Goal: Task Accomplishment & Management: Manage account settings

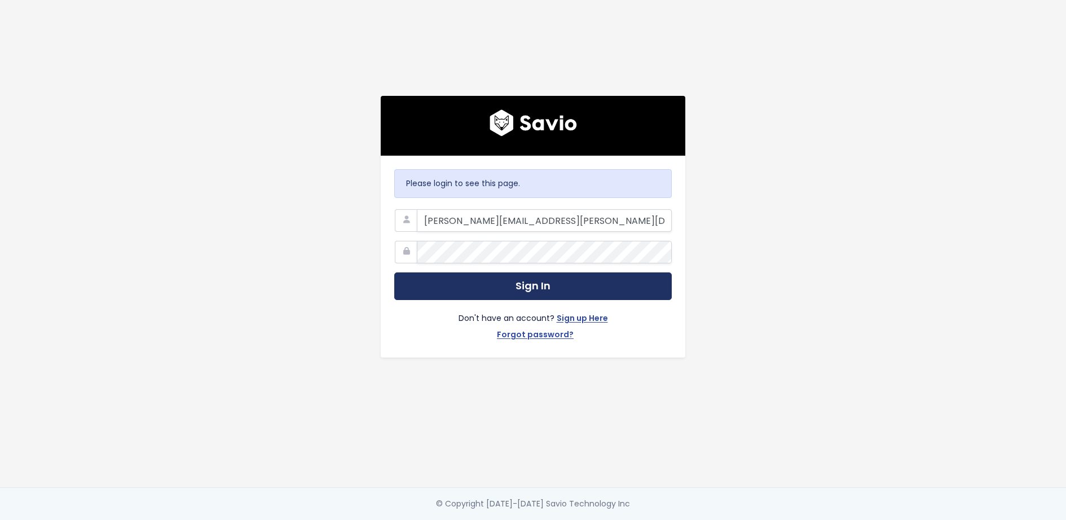
click at [530, 285] on button "Sign In" at bounding box center [532, 286] width 277 height 28
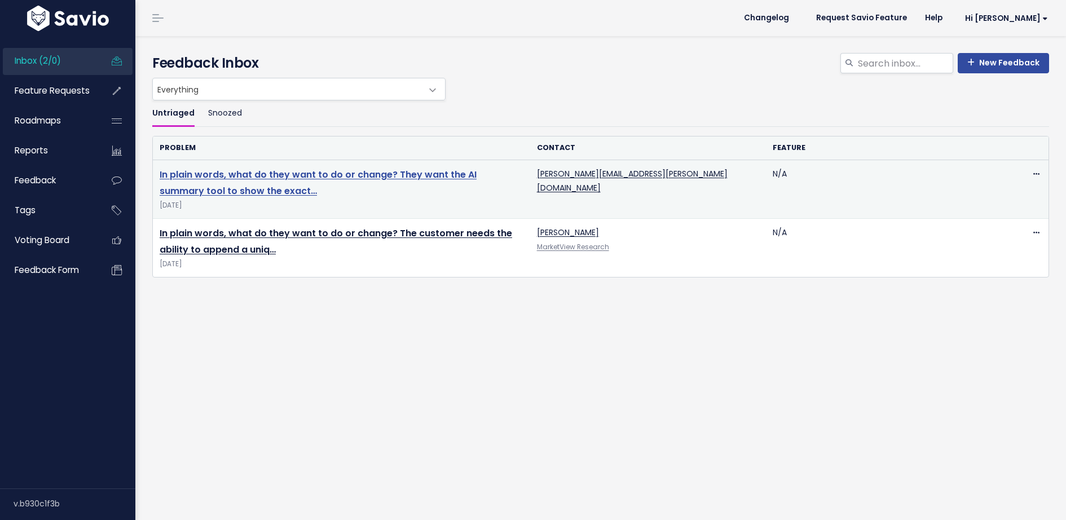
click at [408, 173] on link "In plain words, what do they want to do or change? They want the AI summary too…" at bounding box center [318, 182] width 317 height 29
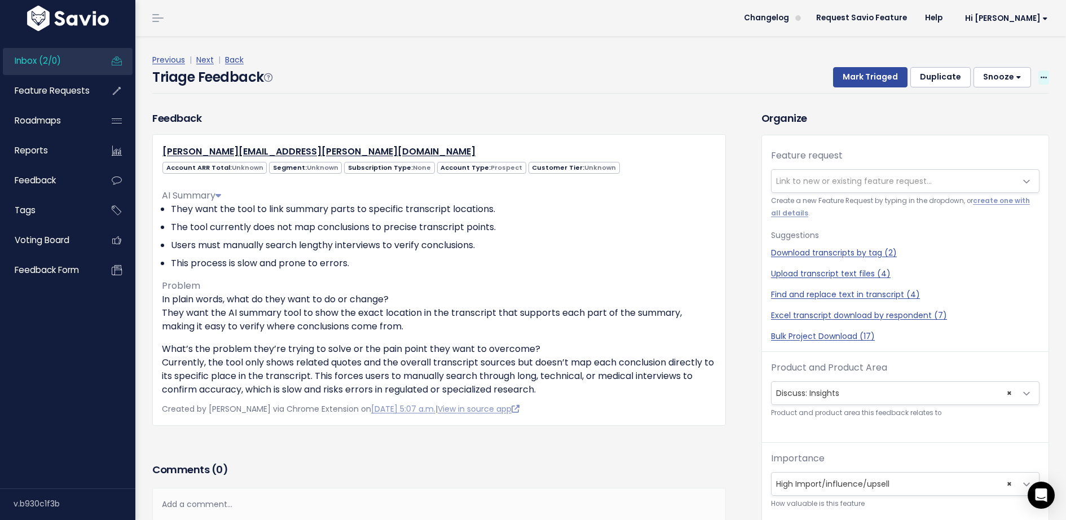
click at [1048, 74] on span at bounding box center [1043, 77] width 11 height 14
click at [1013, 106] on link "Edit" at bounding box center [998, 109] width 81 height 22
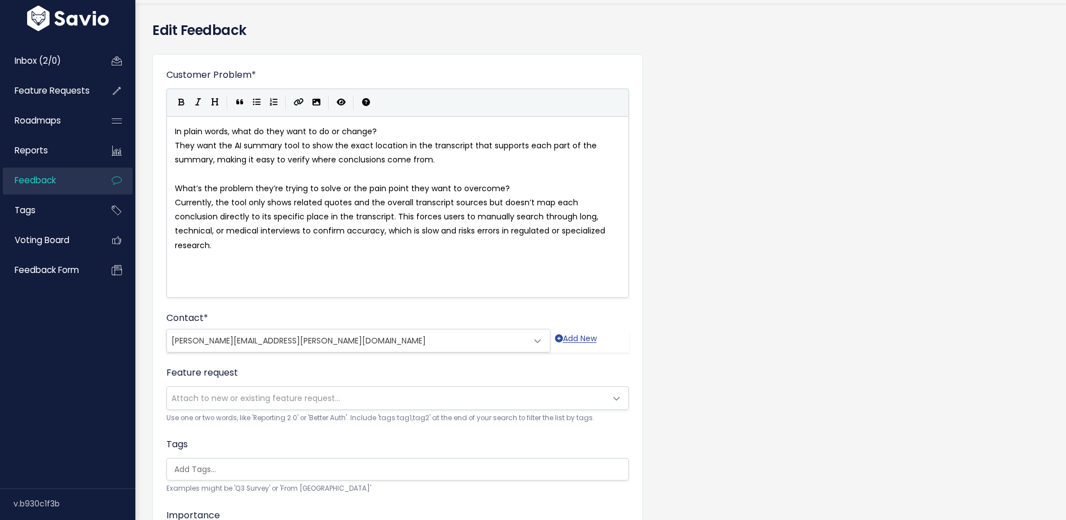
scroll to position [54, 0]
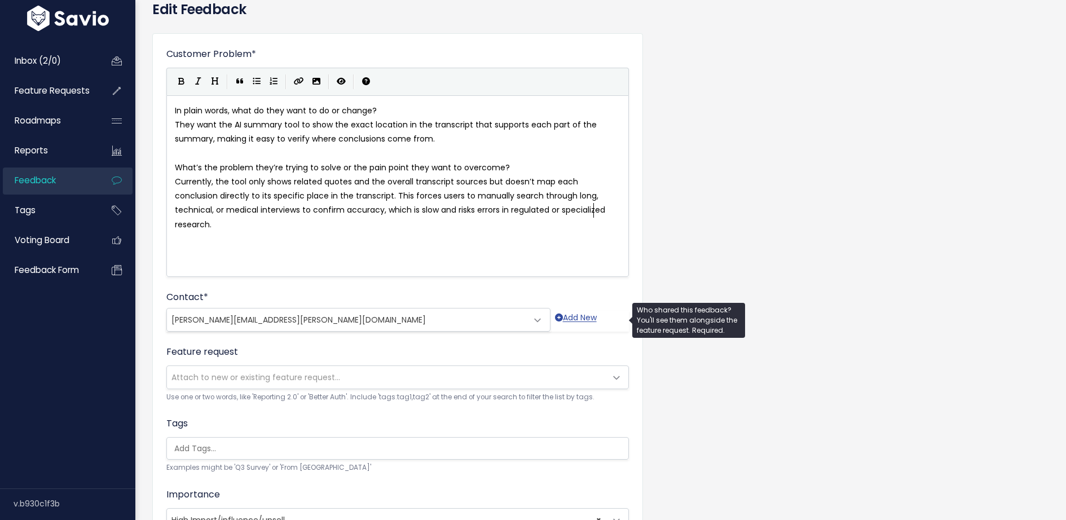
click at [312, 316] on span "[PERSON_NAME][EMAIL_ADDRESS][PERSON_NAME][DOMAIN_NAME]" at bounding box center [347, 319] width 360 height 23
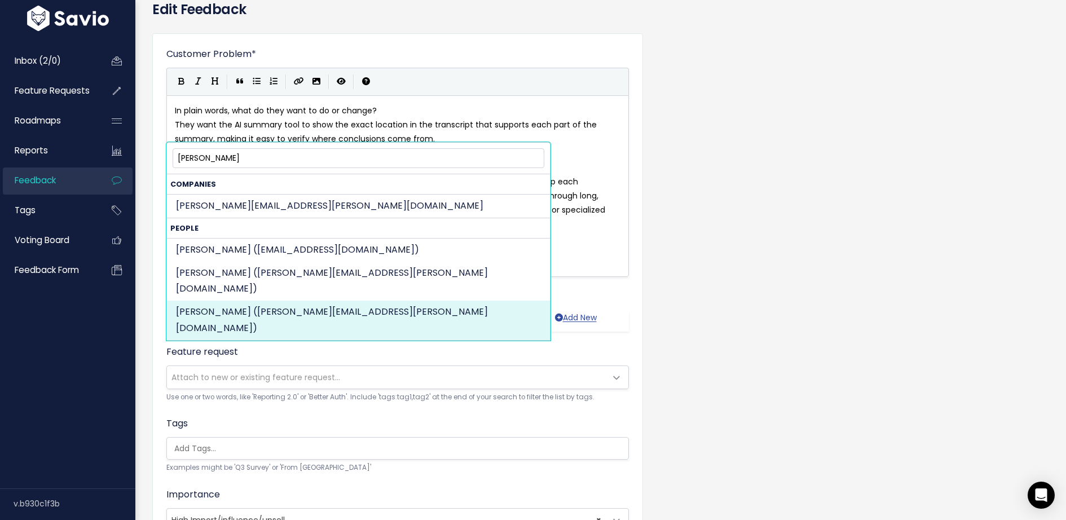
type input "natanya"
select select "87873643"
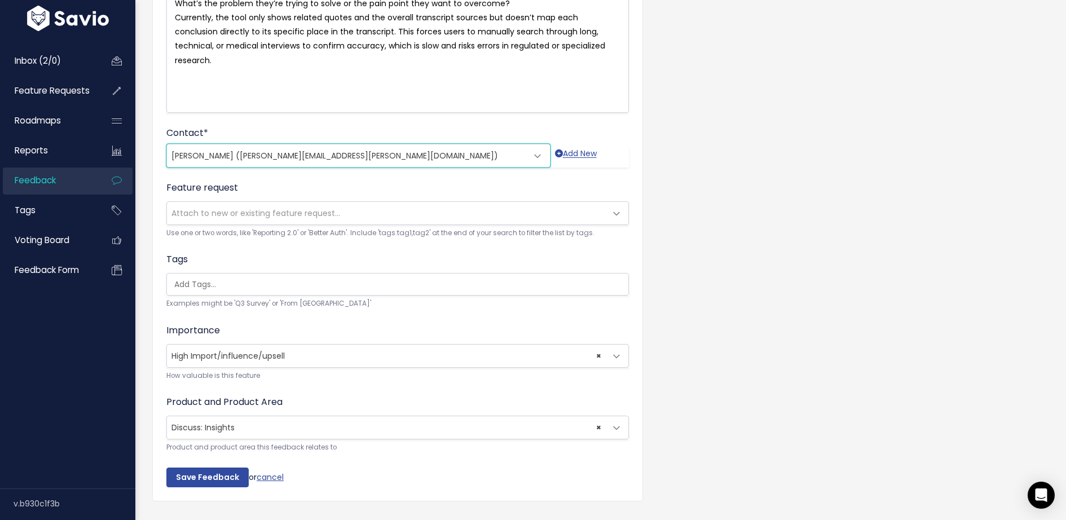
scroll to position [240, 0]
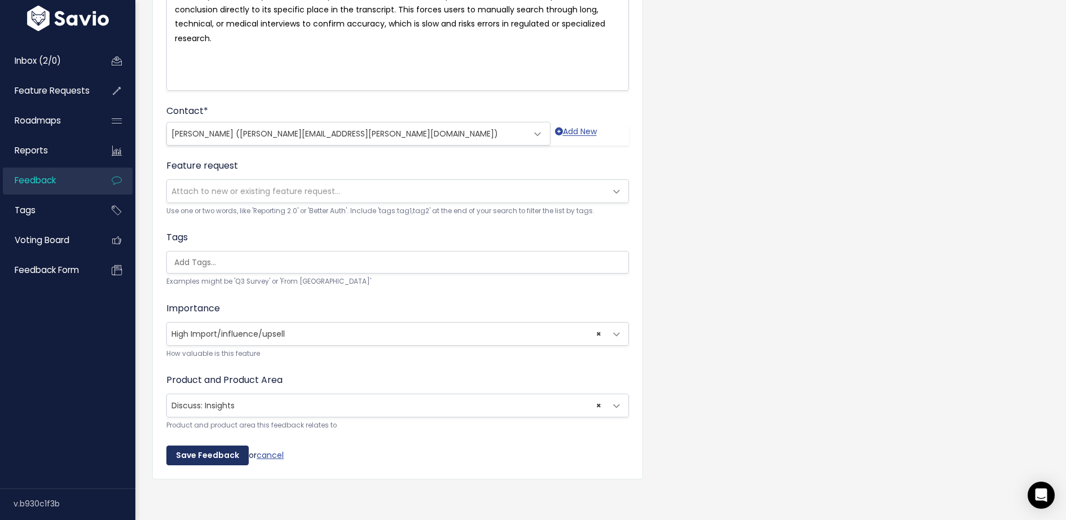
click at [231, 454] on input "Save Feedback" at bounding box center [207, 455] width 82 height 20
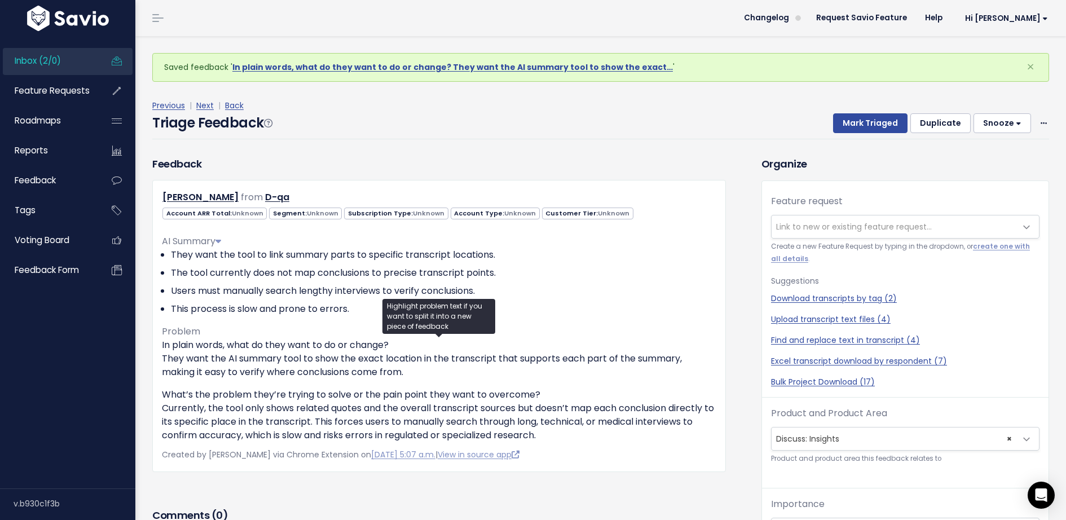
drag, startPoint x: 547, startPoint y: 434, endPoint x: 155, endPoint y: 260, distance: 429.4
click at [155, 260] on div "[PERSON_NAME] from D-qa Unknown Unknown Unknown" at bounding box center [438, 326] width 573 height 292
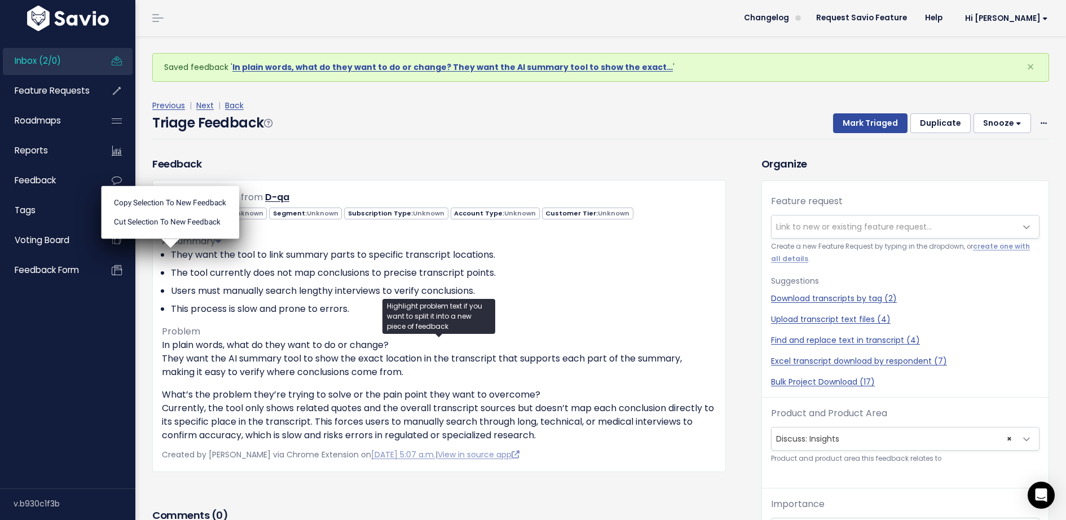
copy div "They want the tool to link summary parts to specific transcript locations. The …"
click at [818, 221] on span "Link to new or existing feature request..." at bounding box center [854, 226] width 156 height 11
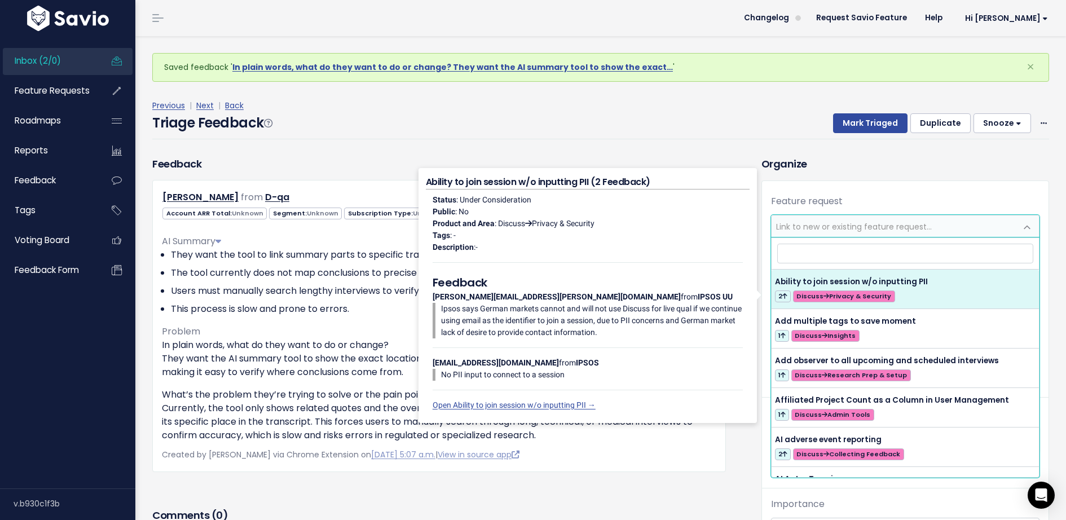
type input "Transcript Anchors"
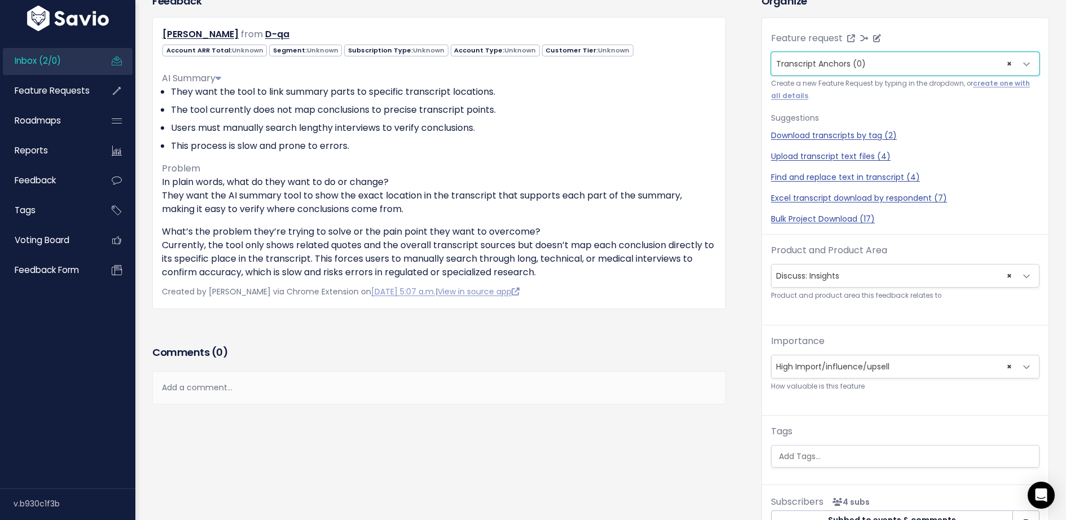
scroll to position [206, 0]
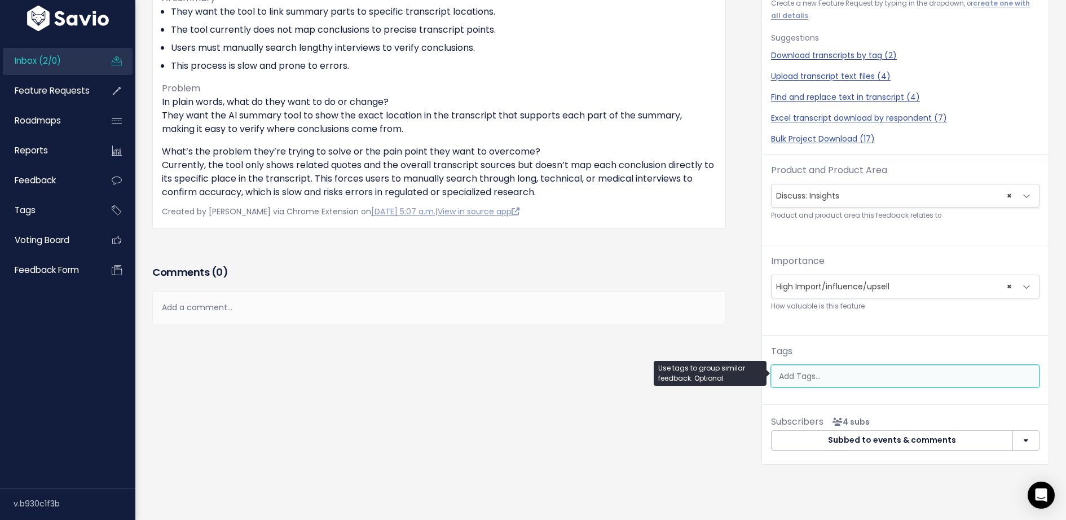
click at [829, 375] on input "search" at bounding box center [912, 376] width 276 height 12
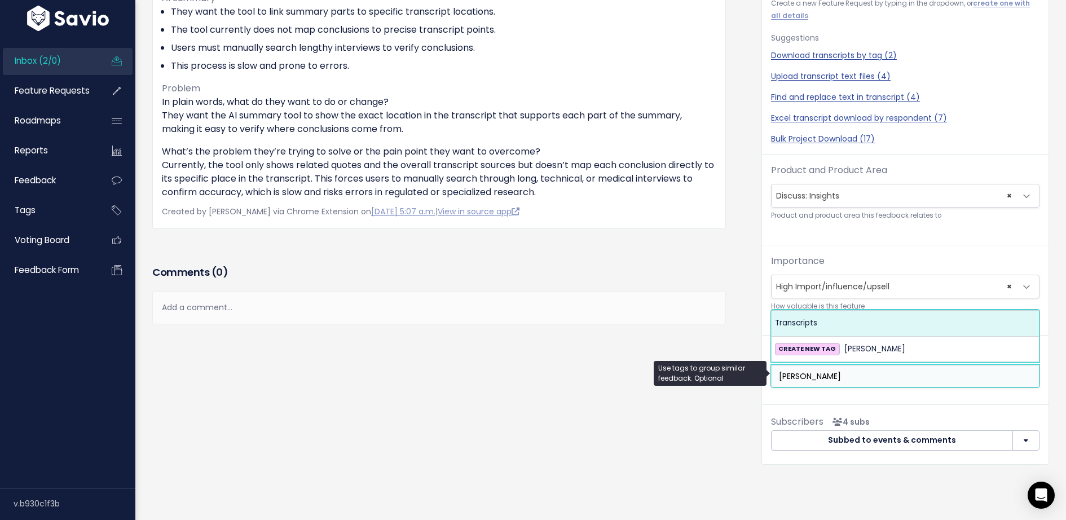
type input "tran"
select select "13475"
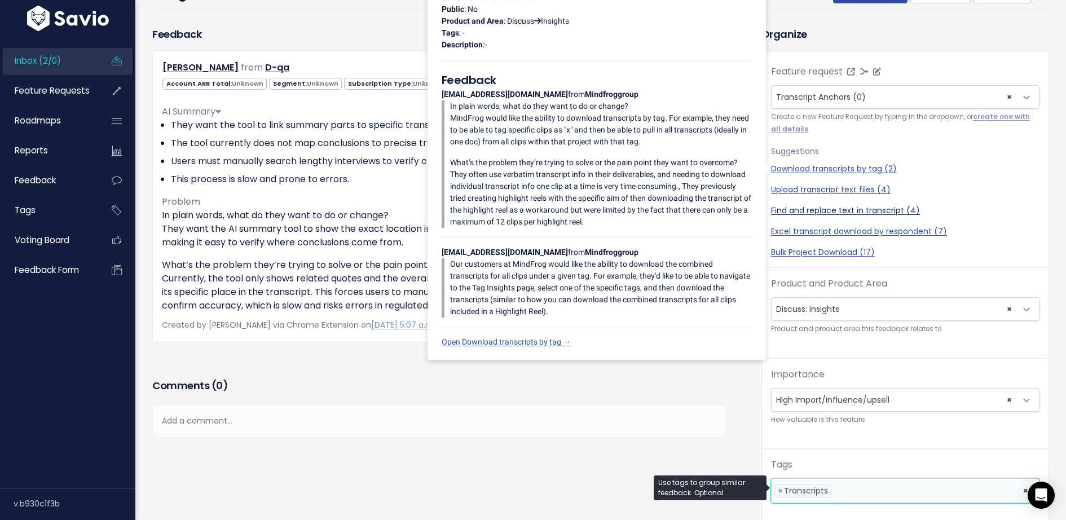
scroll to position [0, 0]
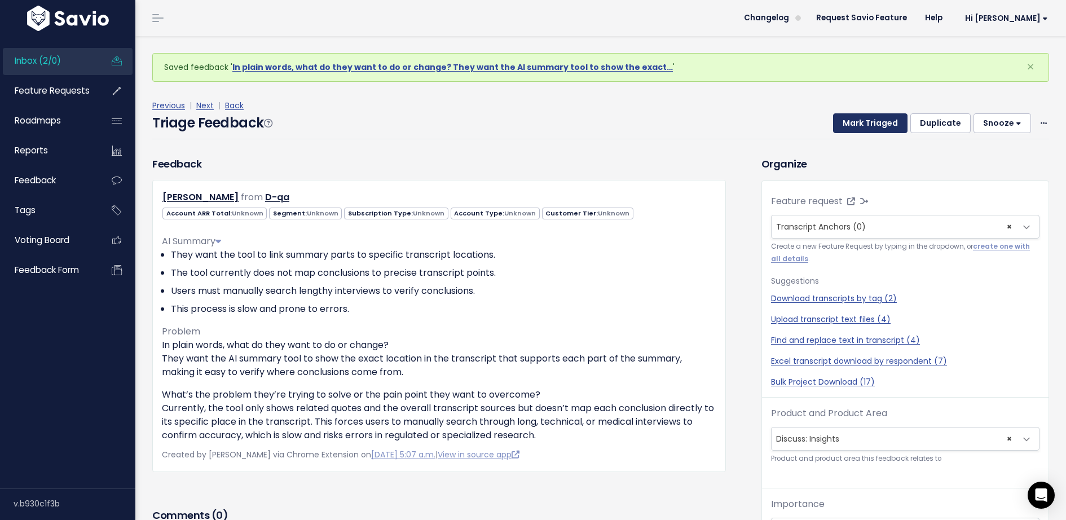
click at [852, 132] on button "Mark Triaged" at bounding box center [870, 123] width 74 height 20
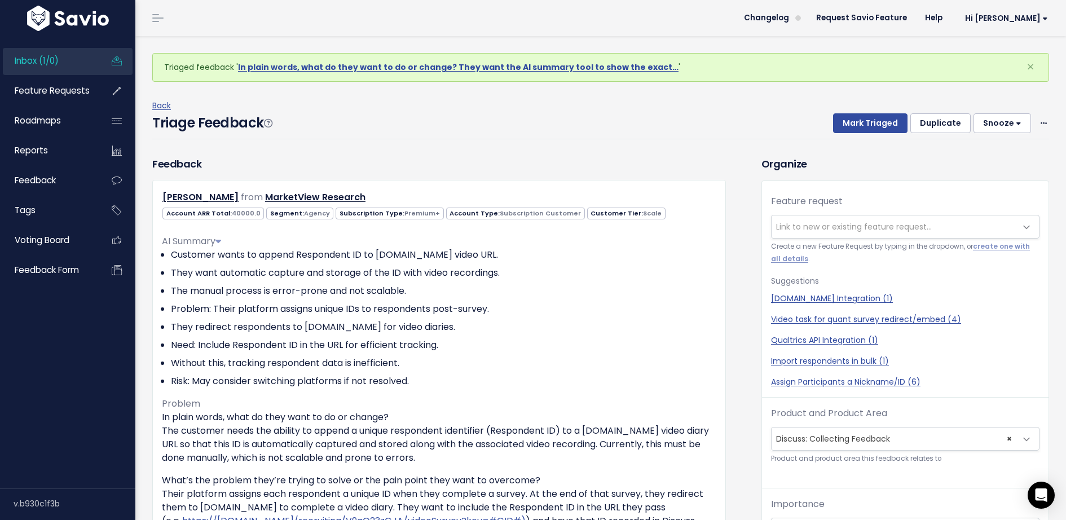
click at [1009, 125] on button "Snooze" at bounding box center [1002, 123] width 58 height 20
click at [987, 173] on button "3 days" at bounding box center [1006, 172] width 81 height 22
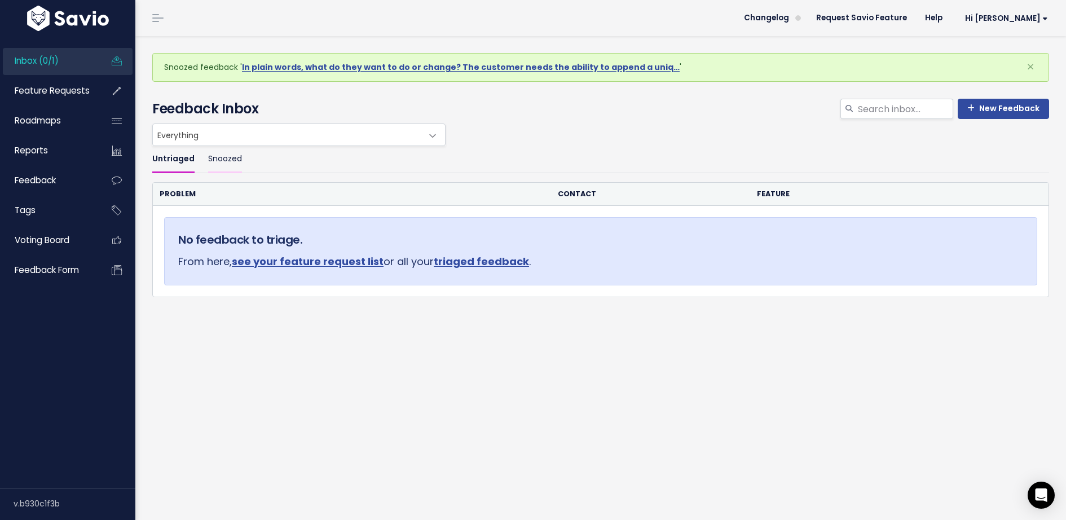
click at [220, 155] on link "Snoozed" at bounding box center [225, 159] width 34 height 27
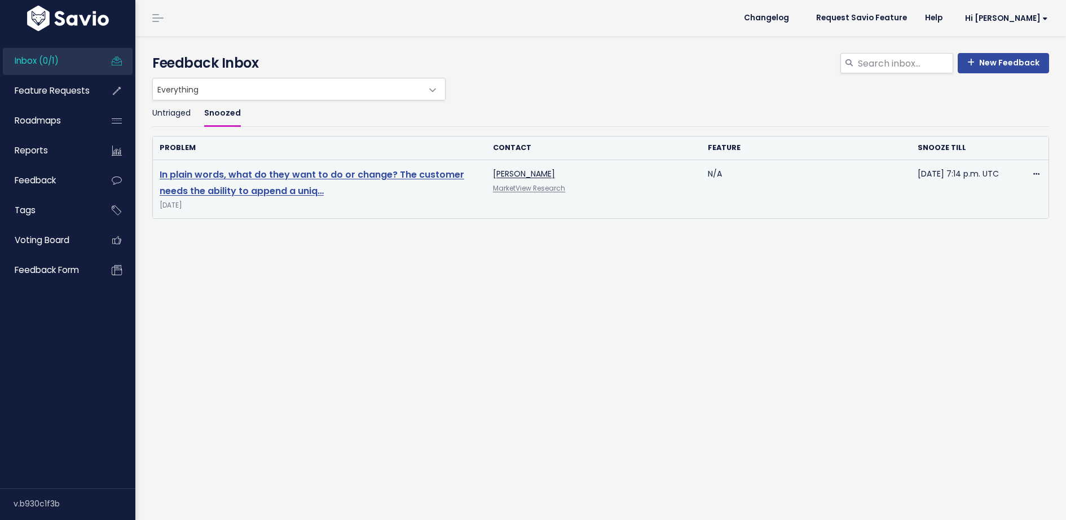
click at [288, 195] on link "In plain words, what do they want to do or change? The customer needs the abili…" at bounding box center [312, 182] width 304 height 29
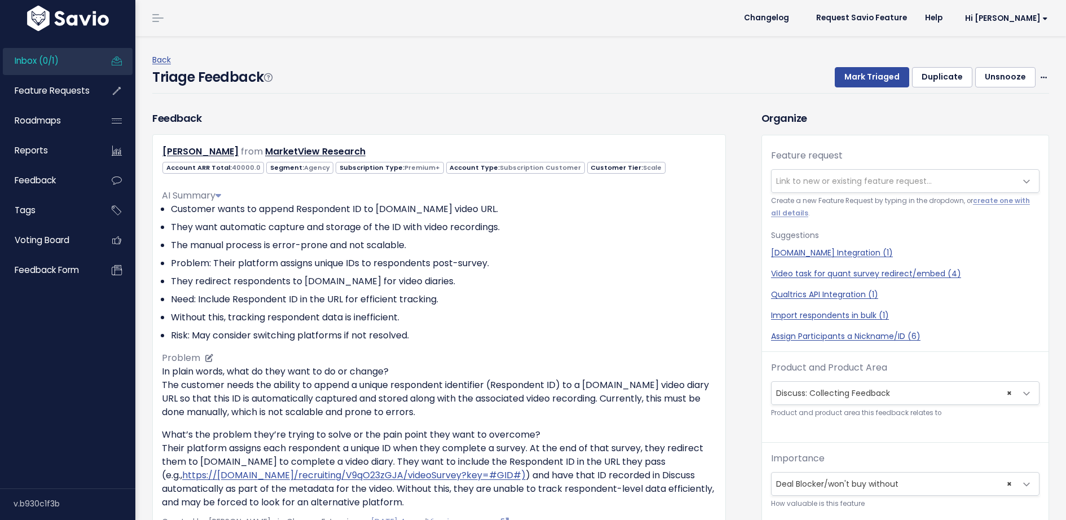
scroll to position [281, 0]
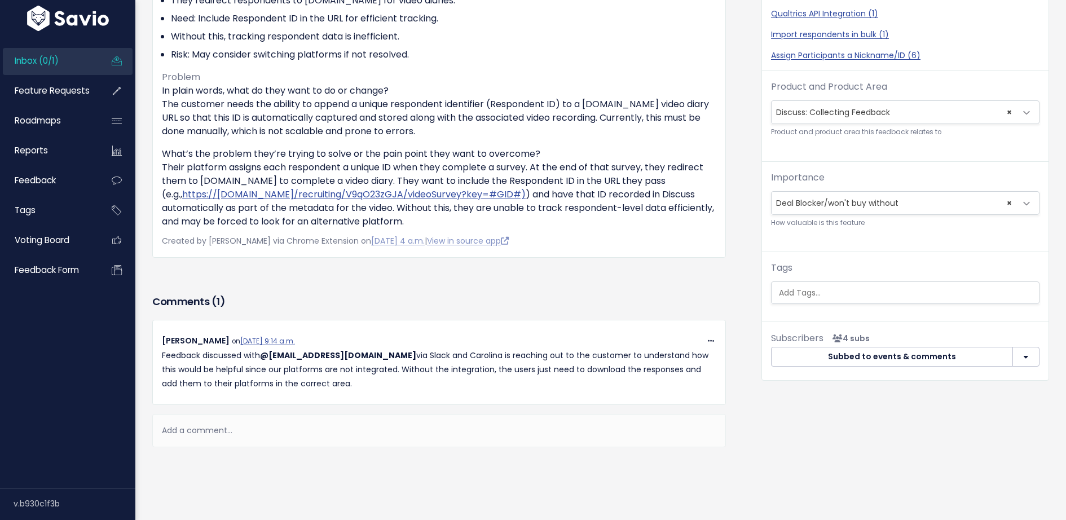
click at [206, 436] on div "Add a comment..." at bounding box center [438, 430] width 573 height 33
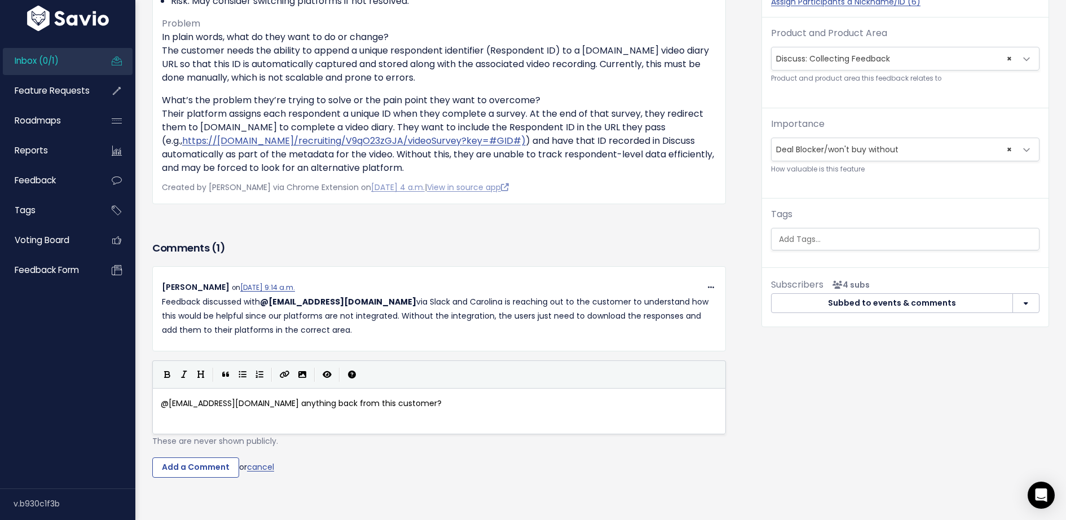
scroll to position [364, 0]
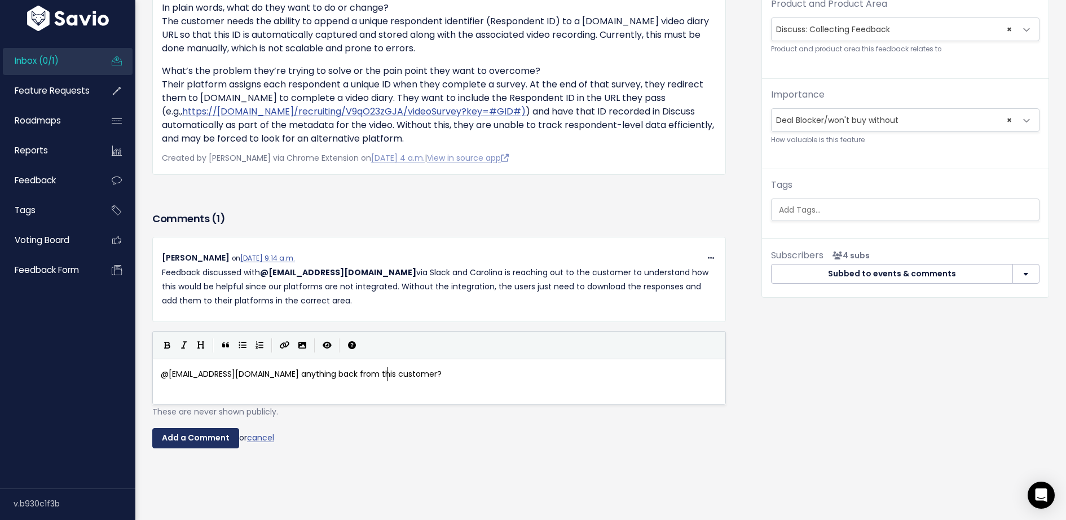
type textarea "@[EMAIL_ADDRESS][DOMAIN_NAME] anything back from this customer?"
click at [171, 432] on input "Add a Comment" at bounding box center [195, 438] width 87 height 20
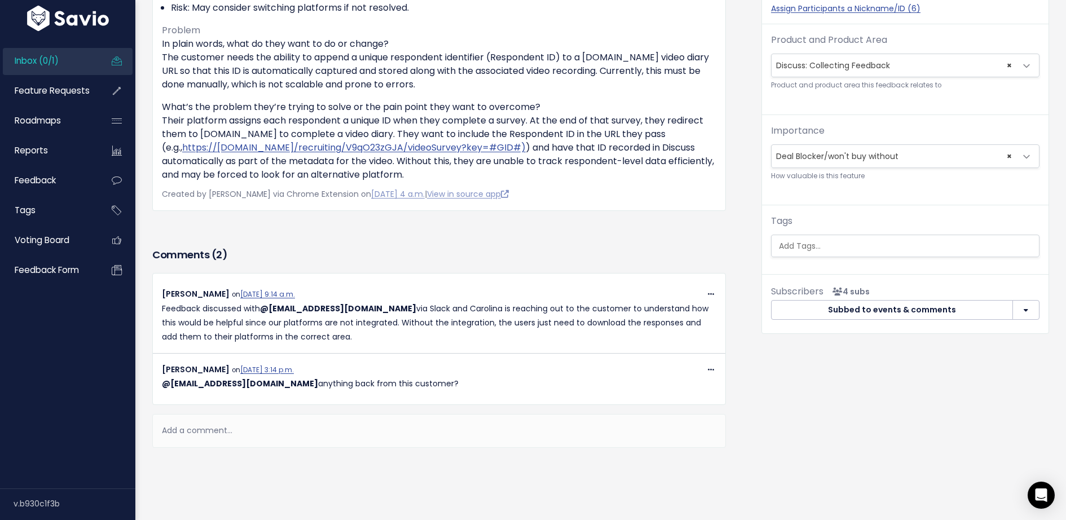
scroll to position [0, 0]
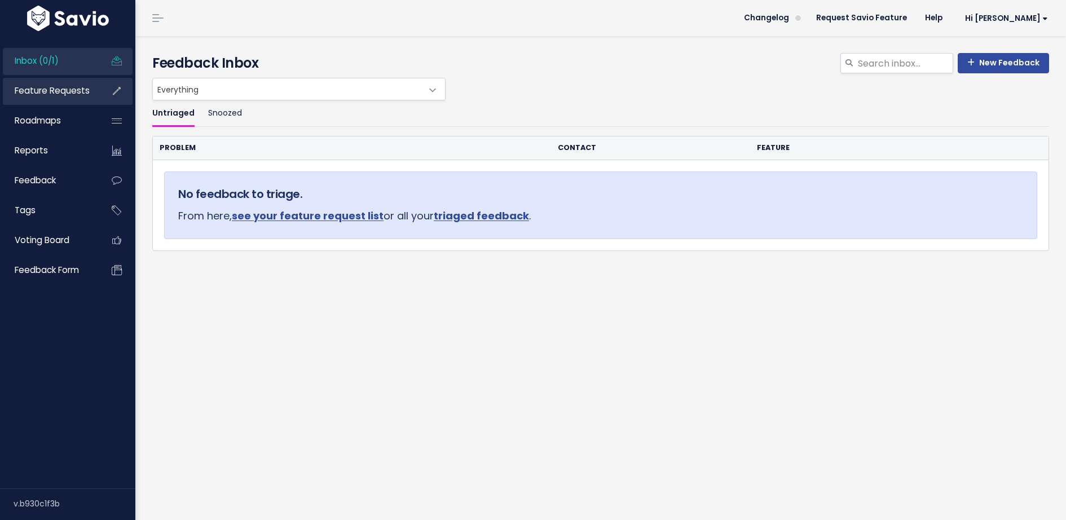
click at [55, 90] on span "Feature Requests" at bounding box center [52, 91] width 75 height 12
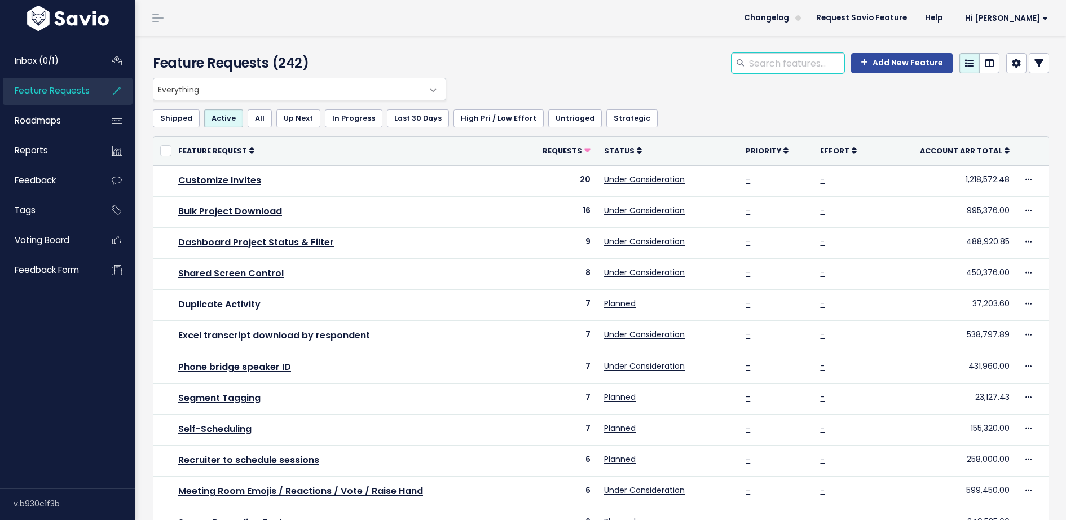
click at [798, 64] on input "search" at bounding box center [796, 63] width 96 height 20
type input "find & replace"
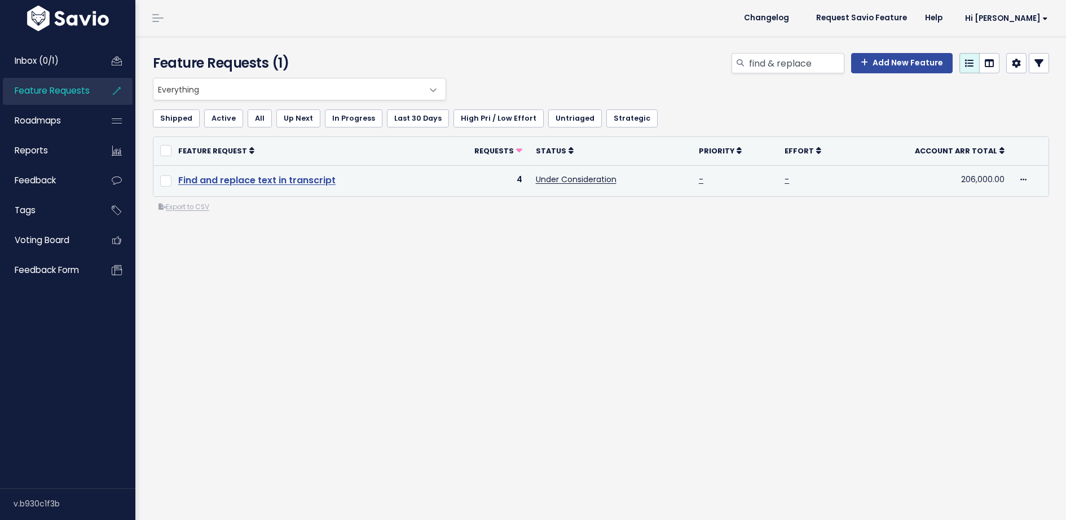
click at [282, 180] on link "Find and replace text in transcript" at bounding box center [256, 180] width 157 height 13
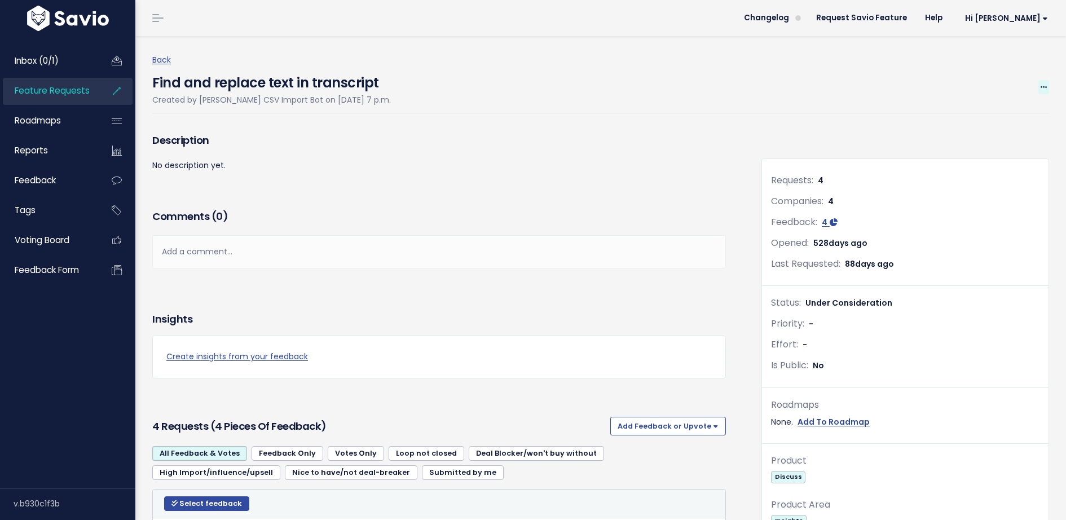
click at [1041, 91] on span at bounding box center [1043, 87] width 11 height 14
click at [1019, 114] on link "Edit" at bounding box center [1005, 119] width 83 height 22
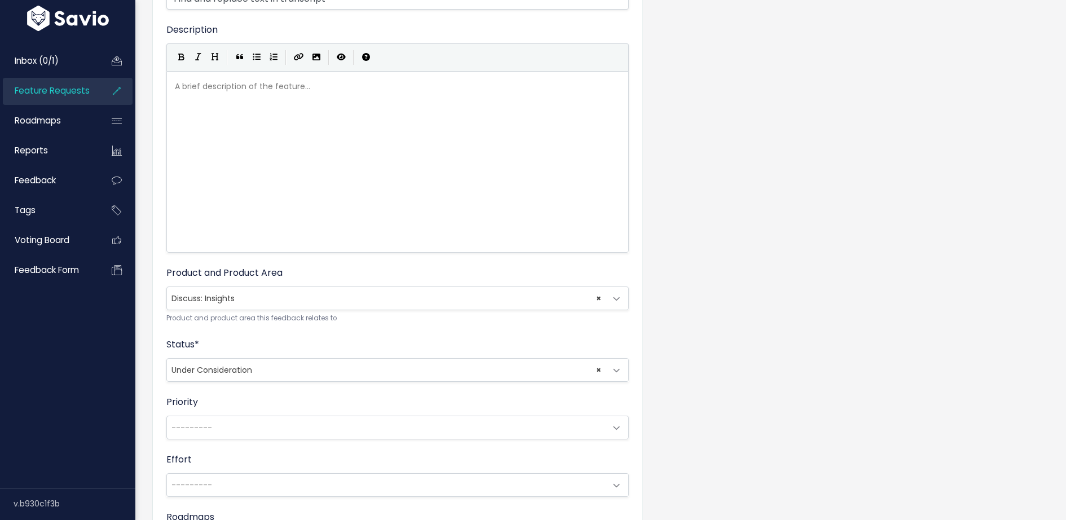
scroll to position [147, 0]
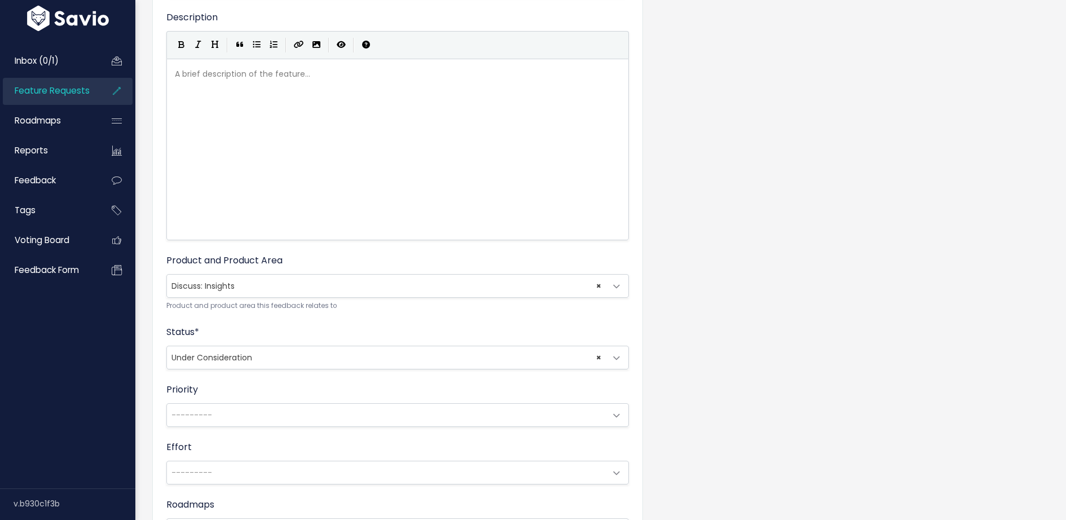
click at [270, 356] on span "× Under Consideration" at bounding box center [386, 357] width 439 height 23
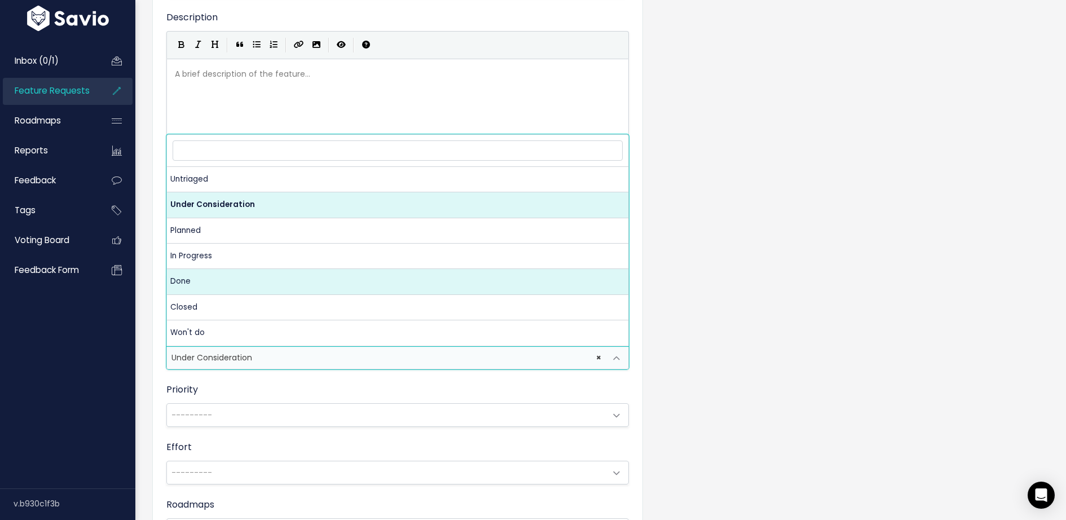
select select "SHIPPED"
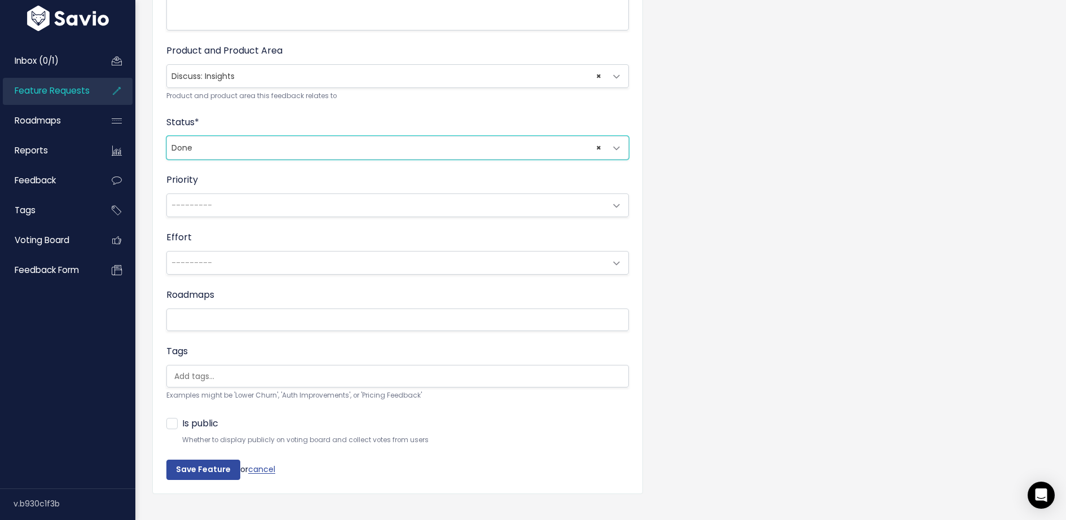
scroll to position [370, 0]
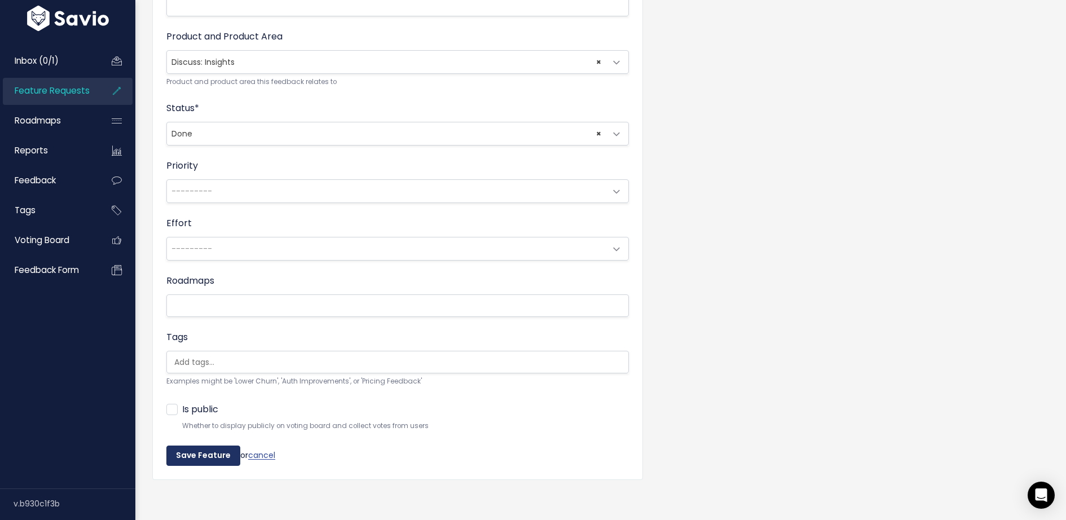
click at [209, 448] on input "Save Feature" at bounding box center [203, 455] width 74 height 20
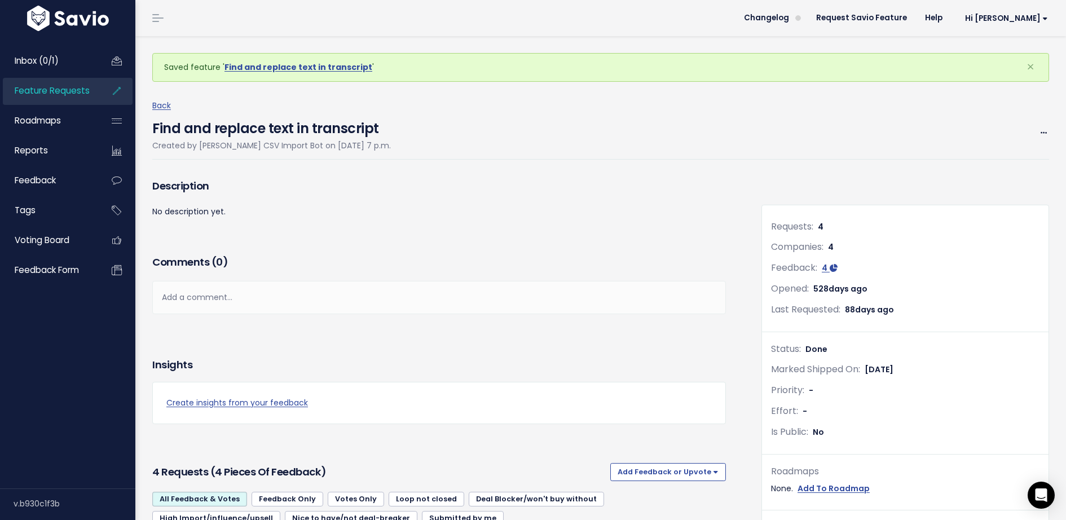
click at [40, 99] on link "Feature Requests" at bounding box center [48, 91] width 91 height 26
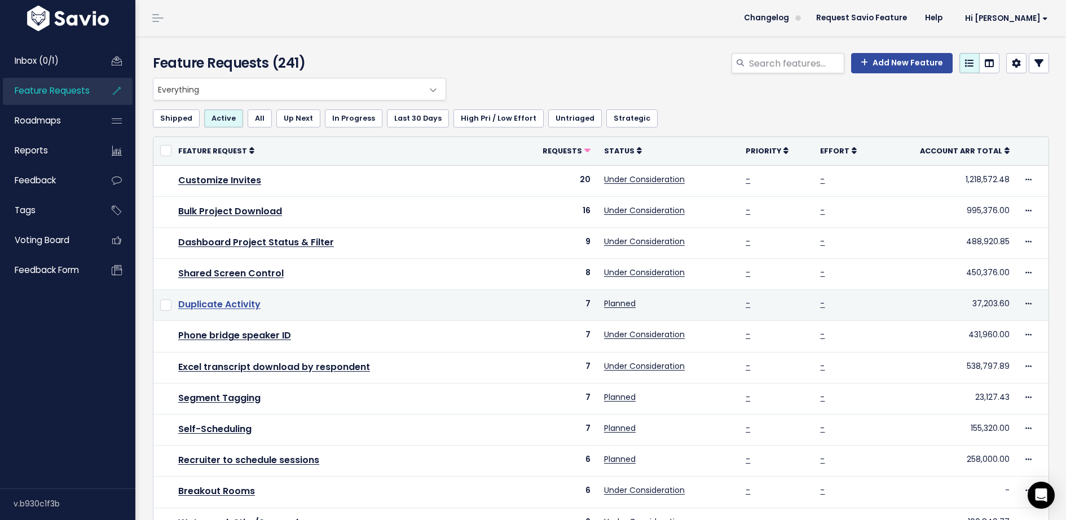
click at [222, 304] on link "Duplicate Activity" at bounding box center [219, 304] width 82 height 13
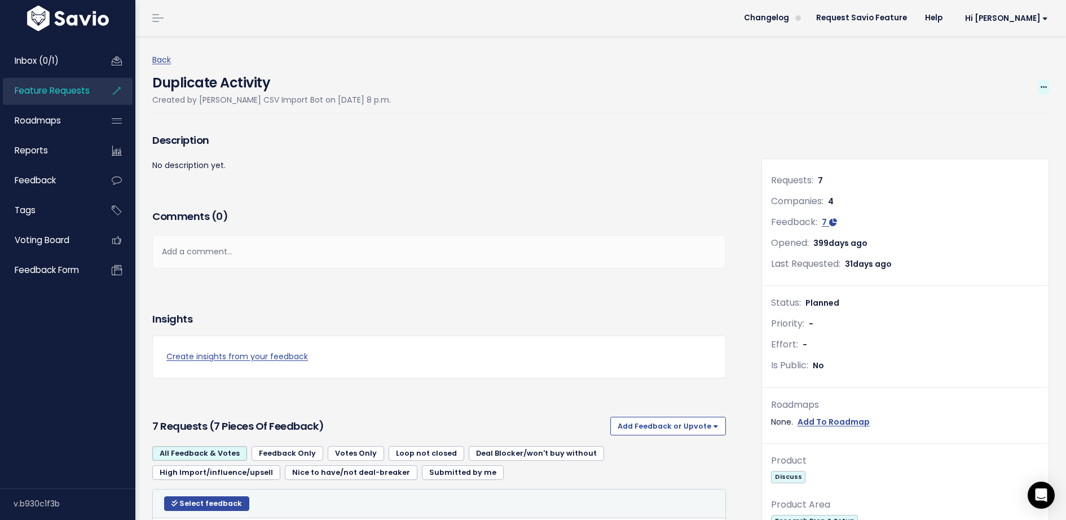
click at [1044, 86] on icon at bounding box center [1043, 87] width 6 height 7
click at [1007, 116] on link "Edit" at bounding box center [1005, 119] width 83 height 22
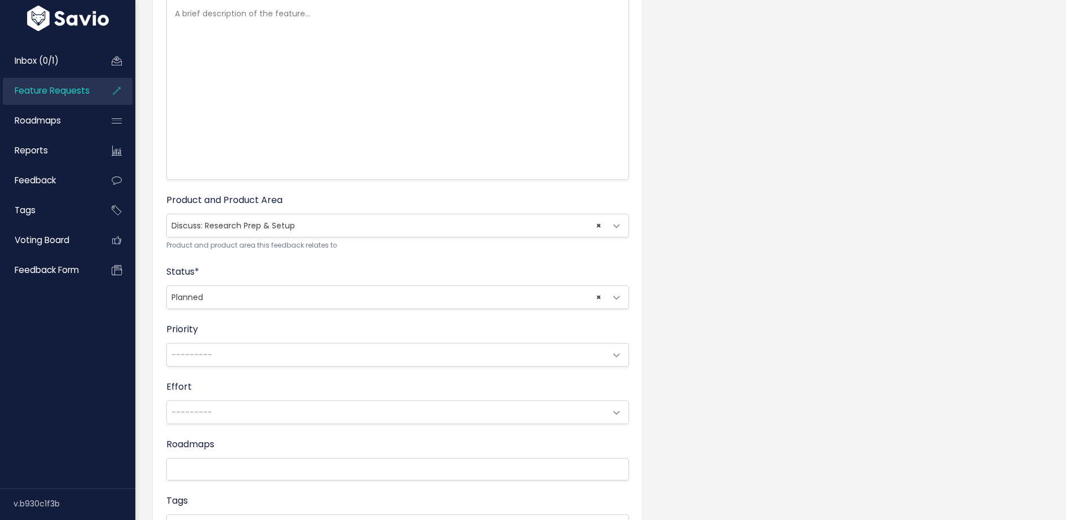
scroll to position [237, 0]
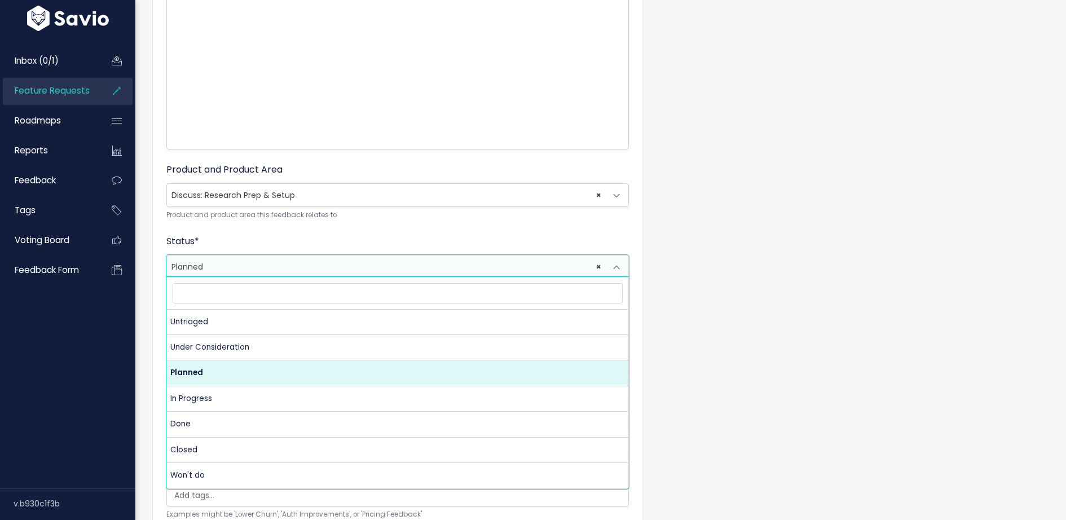
click at [283, 263] on span "× Planned" at bounding box center [386, 266] width 439 height 23
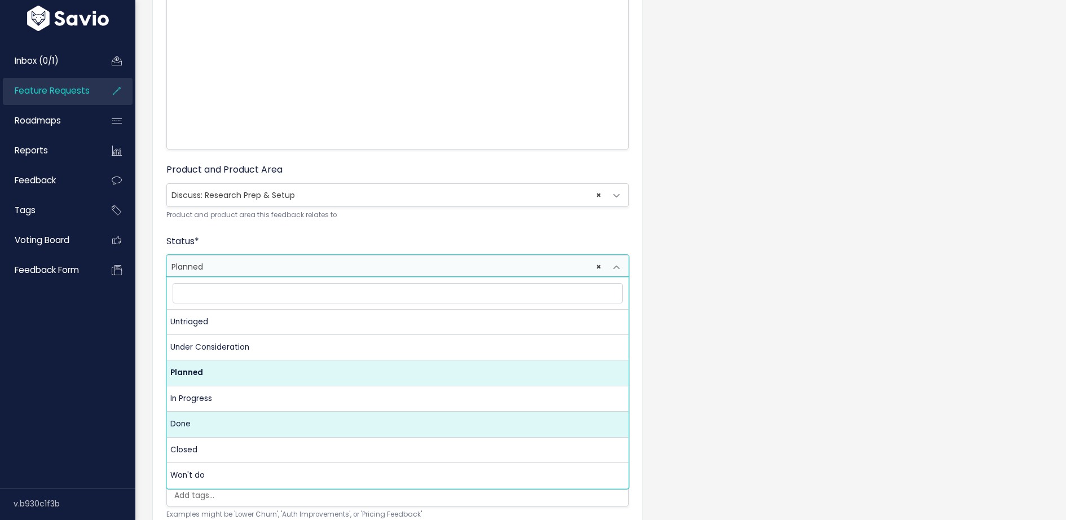
select select "IN_PROGRESS"
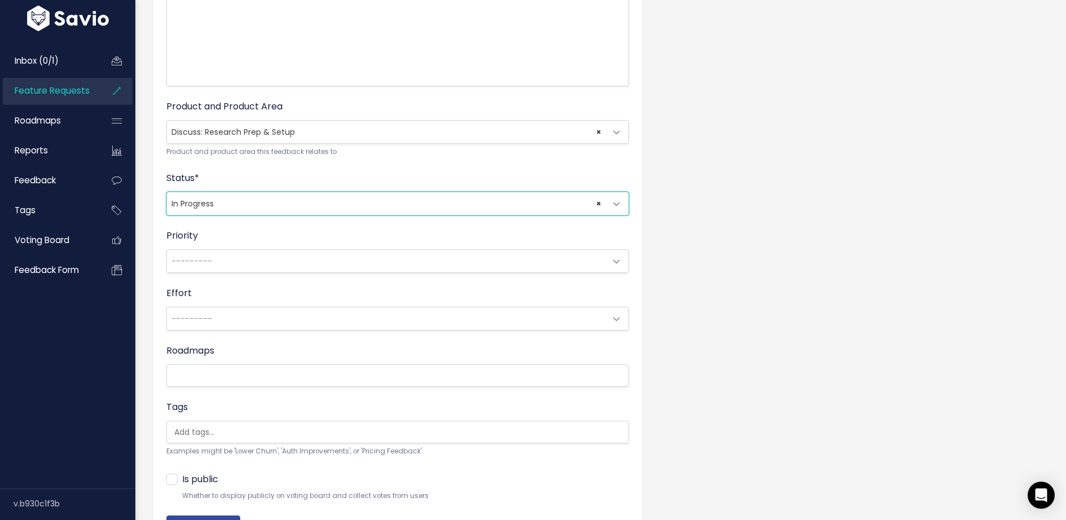
scroll to position [370, 0]
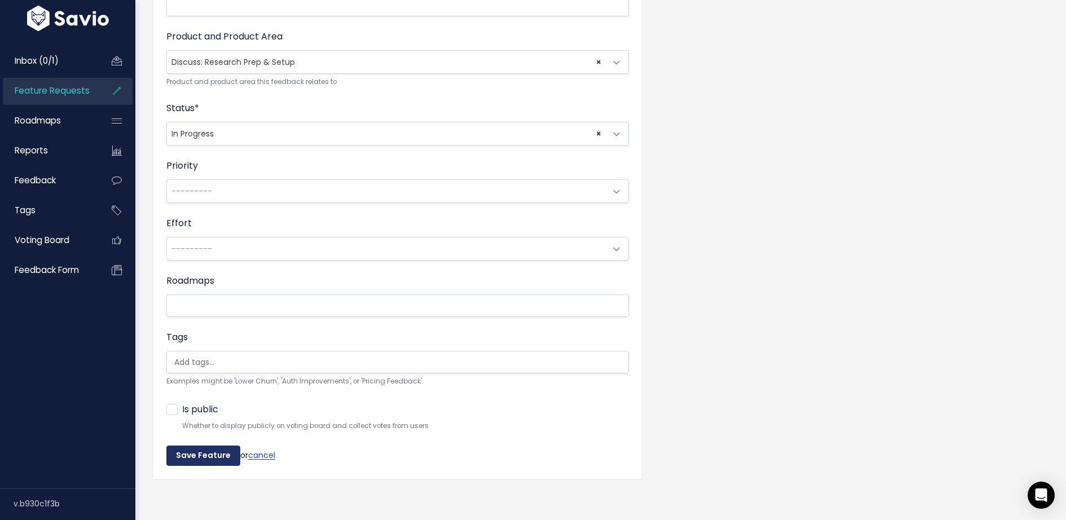
click at [207, 449] on input "Save Feature" at bounding box center [203, 455] width 74 height 20
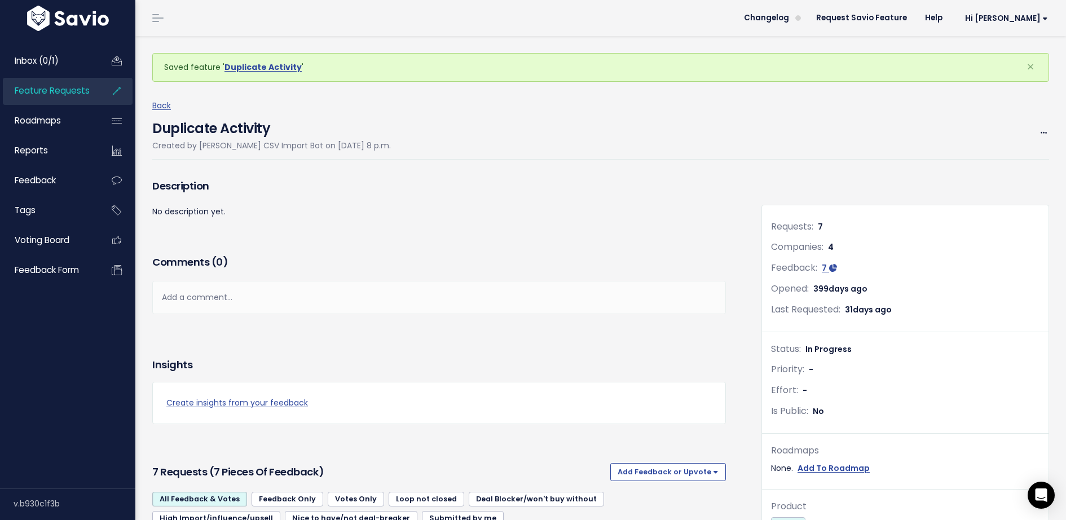
click at [77, 97] on link "Feature Requests" at bounding box center [48, 91] width 91 height 26
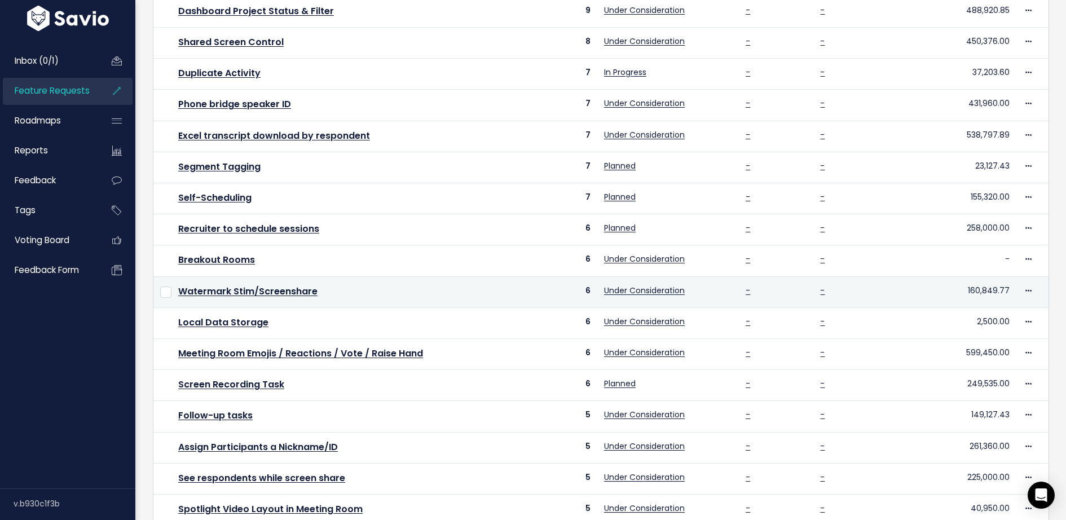
scroll to position [237, 0]
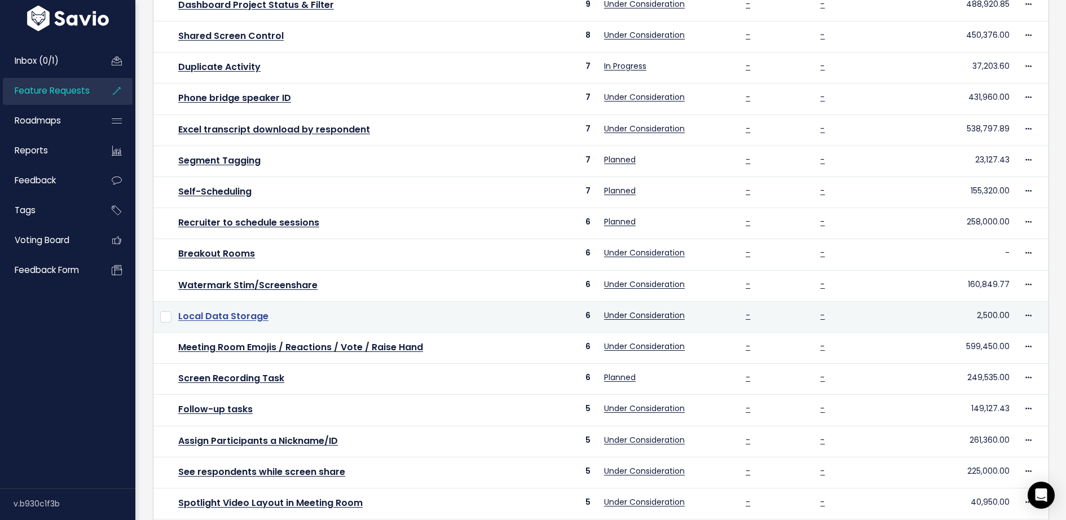
click at [252, 310] on link "Local Data Storage" at bounding box center [223, 316] width 90 height 13
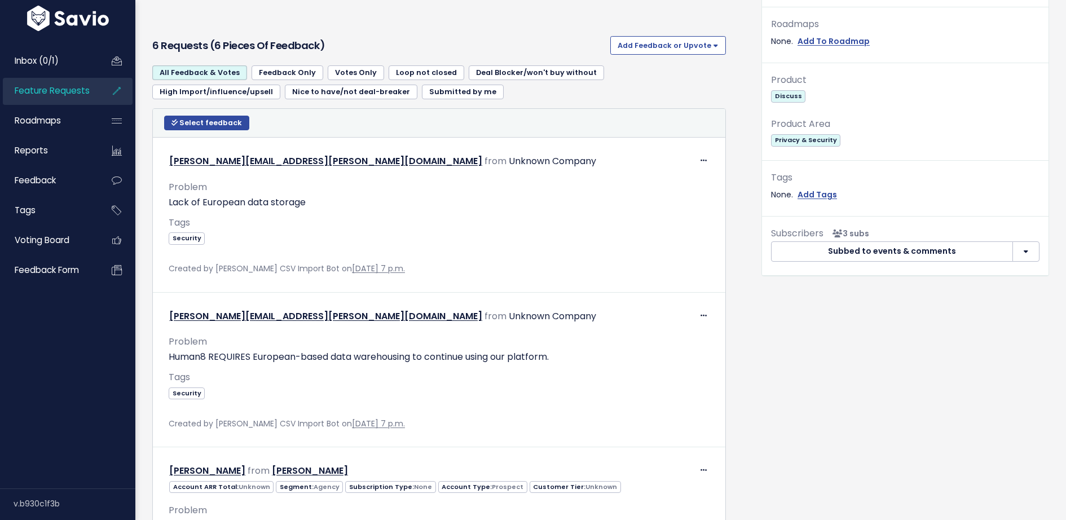
scroll to position [433, 0]
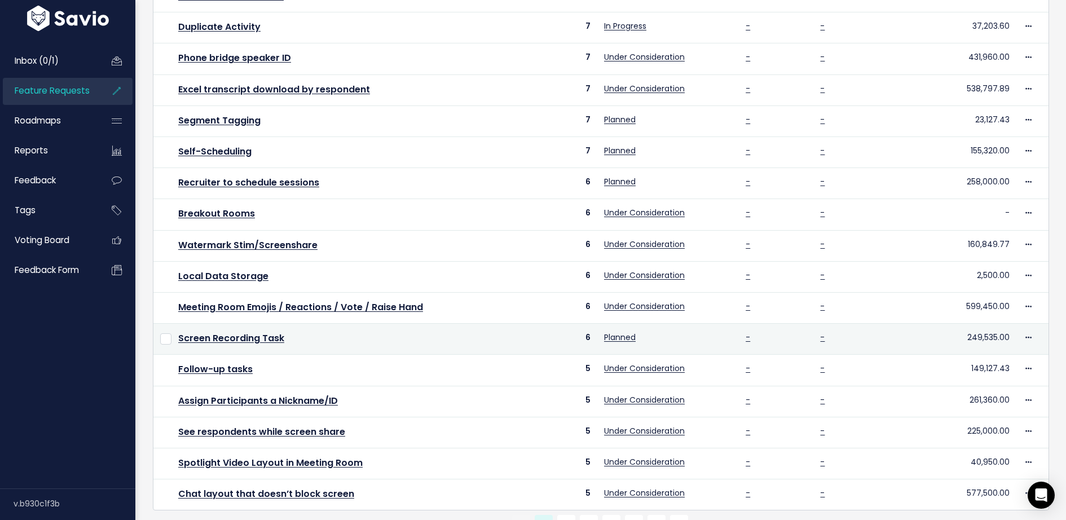
scroll to position [286, 0]
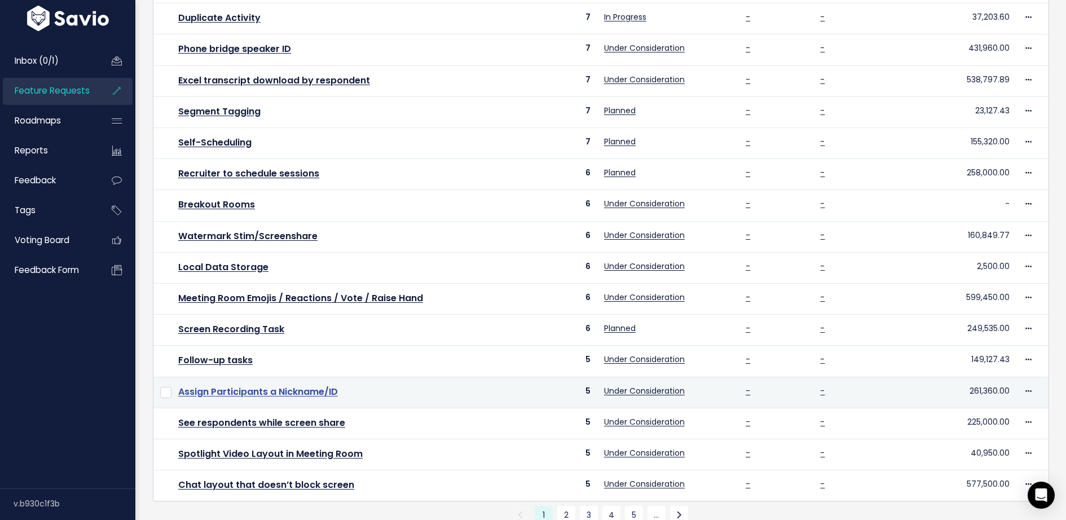
click at [292, 385] on link "Assign Participants a Nickname/ID" at bounding box center [258, 391] width 160 height 13
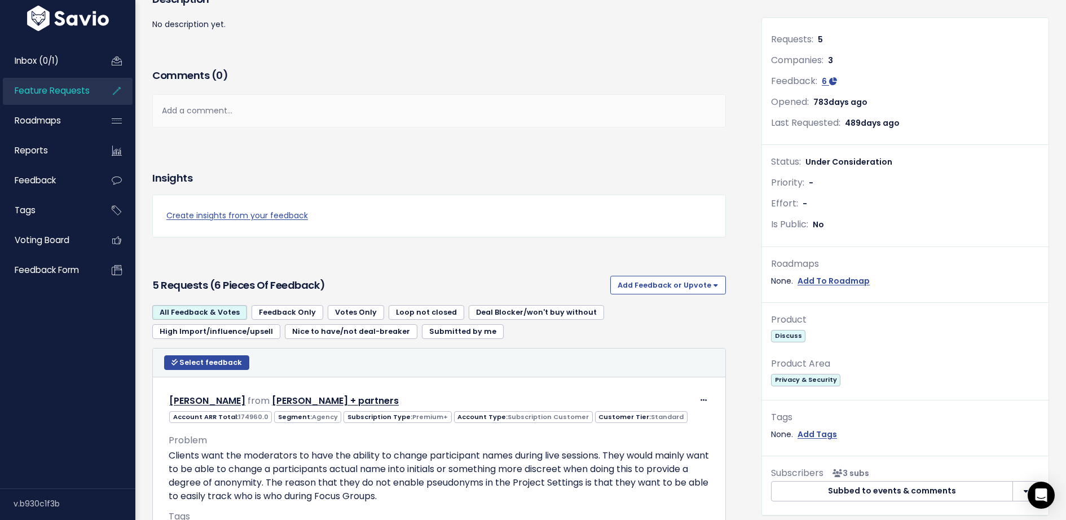
scroll to position [266, 0]
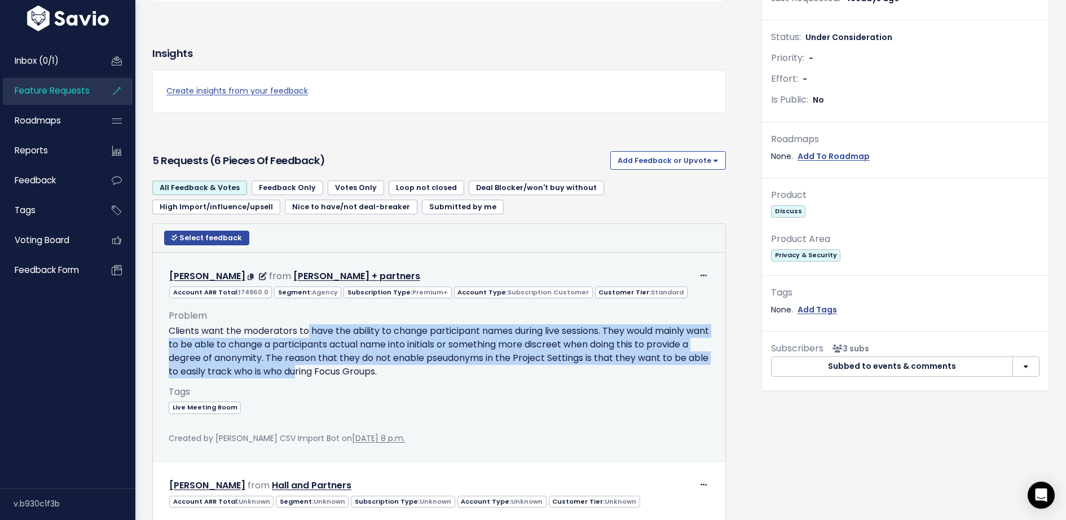
drag, startPoint x: 307, startPoint y: 329, endPoint x: 345, endPoint y: 372, distance: 56.7
click at [345, 372] on p "Clients want the moderators to have the ability to change participant names dur…" at bounding box center [439, 351] width 541 height 54
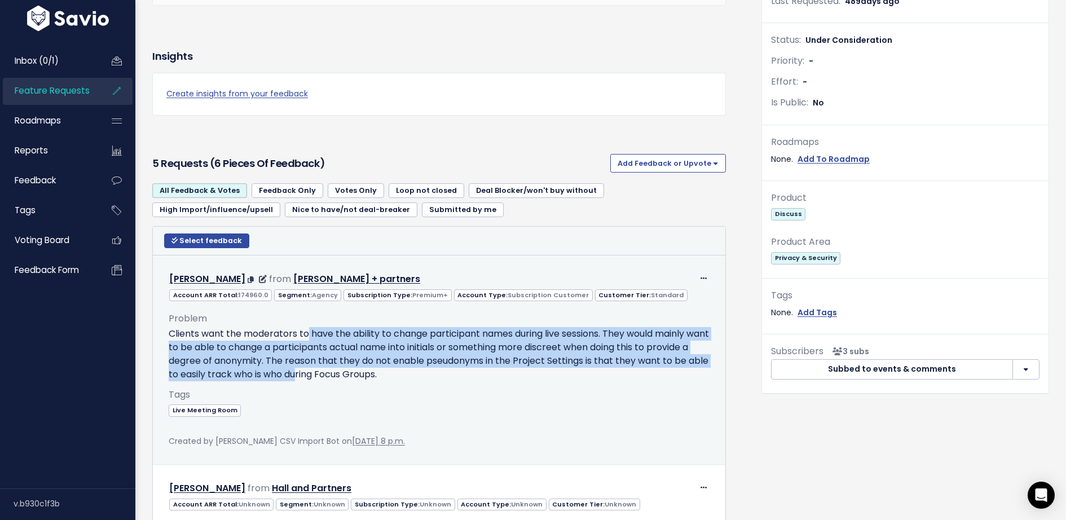
scroll to position [0, 0]
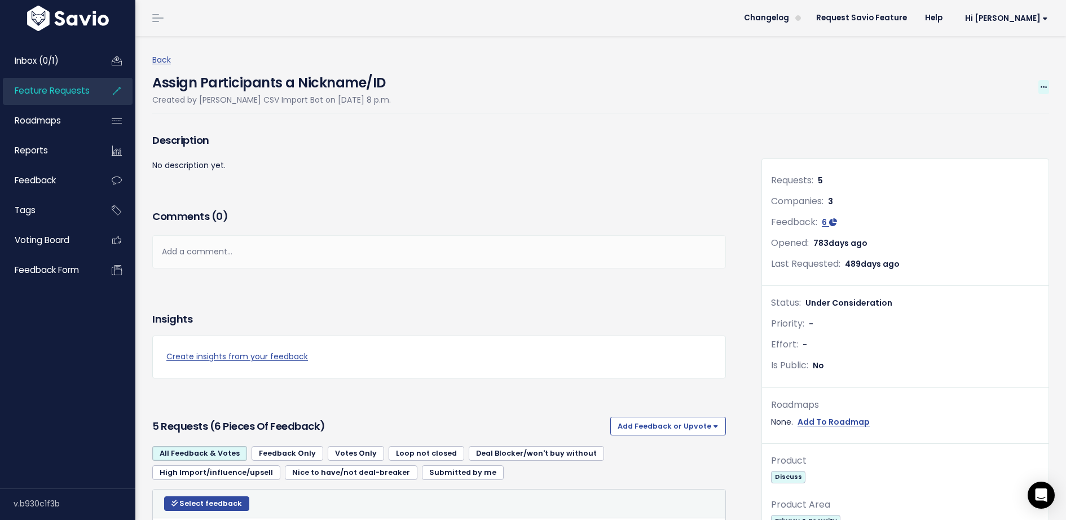
click at [1043, 85] on icon at bounding box center [1043, 87] width 6 height 7
click at [805, 95] on div "Assign Participants a Nickname/ID Created by [PERSON_NAME] CSV Import Bot on [D…" at bounding box center [600, 90] width 897 height 46
click at [504, 161] on p "No description yet." at bounding box center [438, 165] width 573 height 14
click at [1041, 84] on icon at bounding box center [1043, 87] width 6 height 7
click at [712, 83] on div "Assign Participants a Nickname/ID Created by Savio CSV Import Bot on June 26, 2…" at bounding box center [600, 90] width 897 height 46
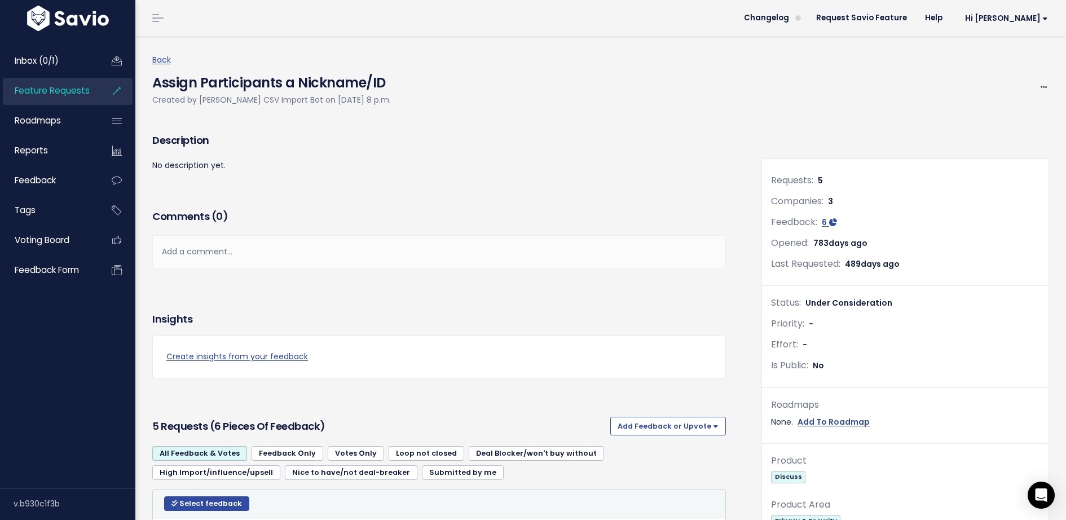
click at [619, 110] on div "Assign Participants a Nickname/ID Created by Savio CSV Import Bot on June 26, 2…" at bounding box center [600, 90] width 897 height 46
click at [1041, 90] on icon at bounding box center [1043, 87] width 6 height 7
click at [1016, 113] on link "Edit" at bounding box center [1005, 119] width 83 height 22
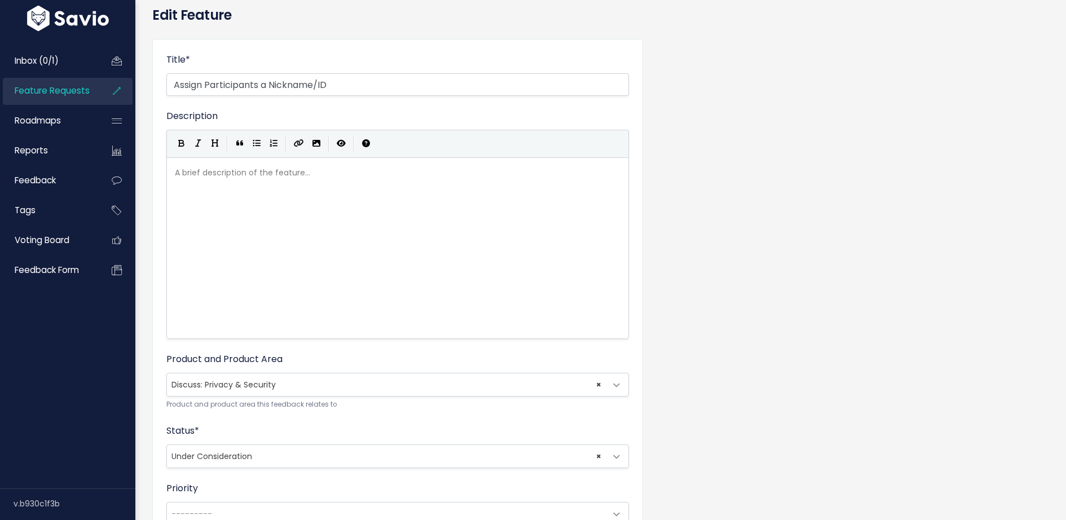
scroll to position [69, 0]
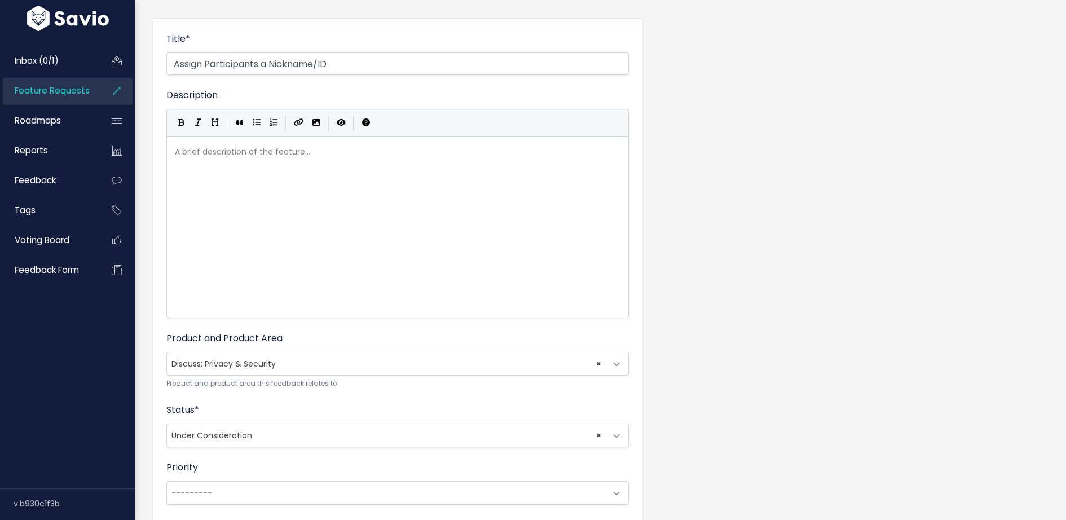
click at [263, 443] on span "× Under Consideration" at bounding box center [386, 435] width 439 height 23
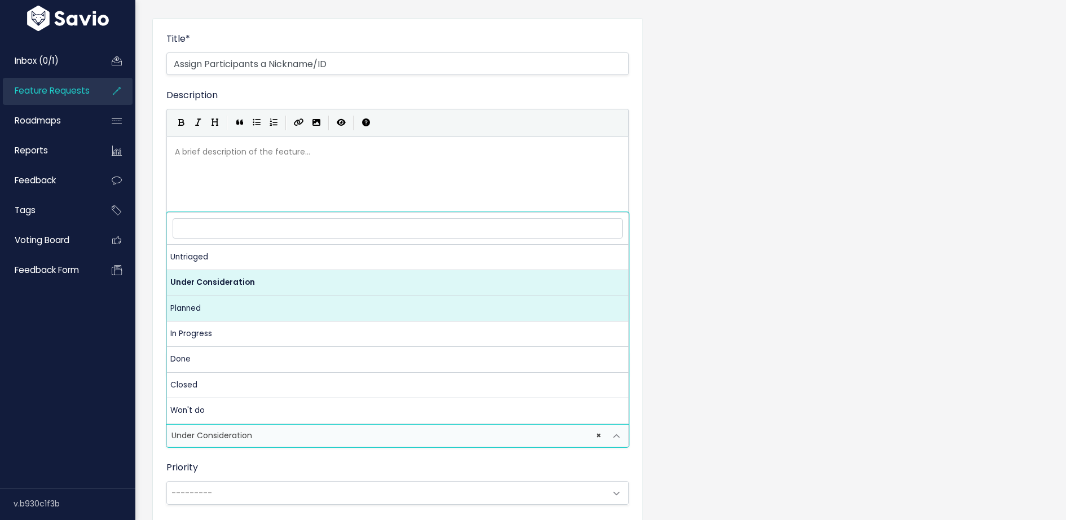
select select "PLANNED"
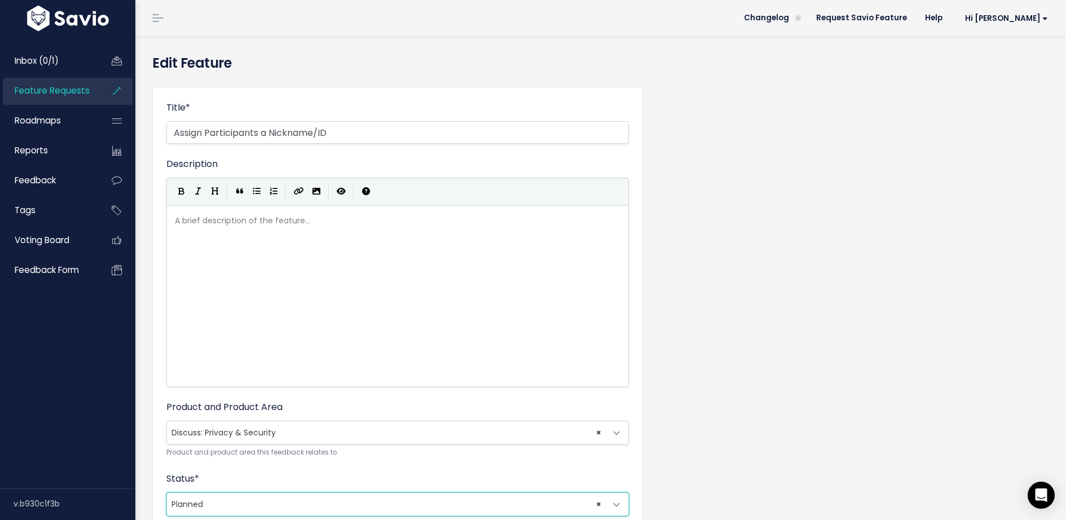
scroll to position [370, 0]
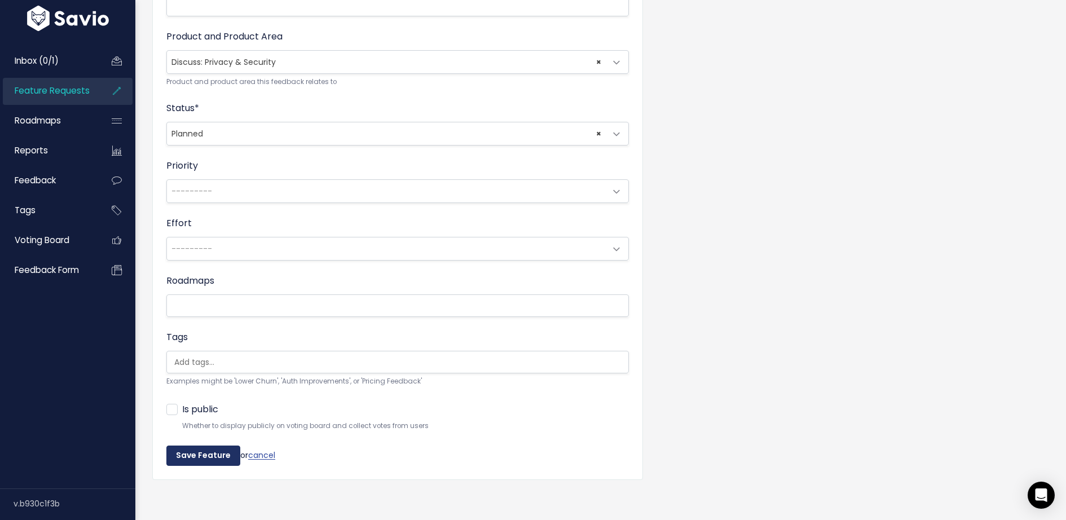
click at [219, 448] on input "Save Feature" at bounding box center [203, 455] width 74 height 20
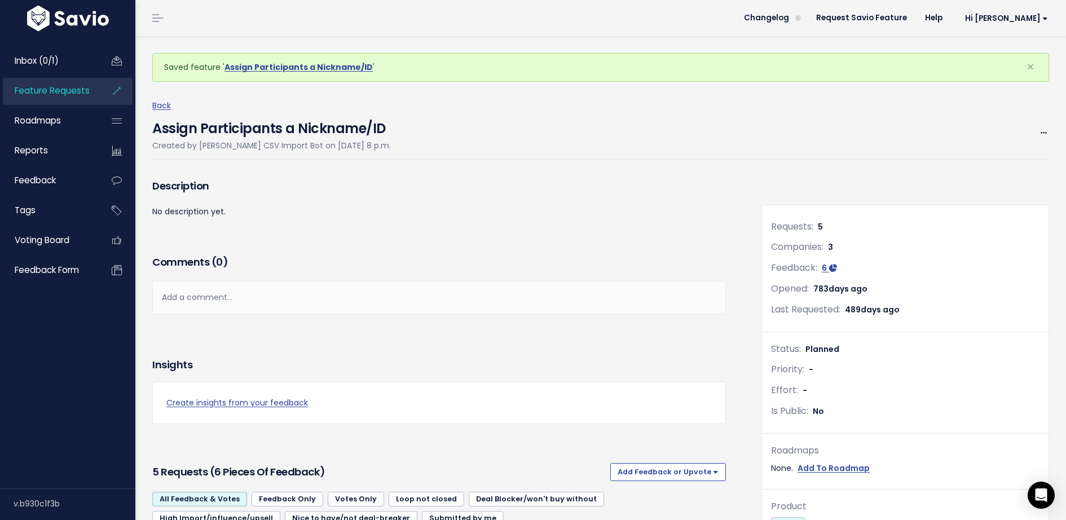
click at [60, 86] on span "Feature Requests" at bounding box center [52, 91] width 75 height 12
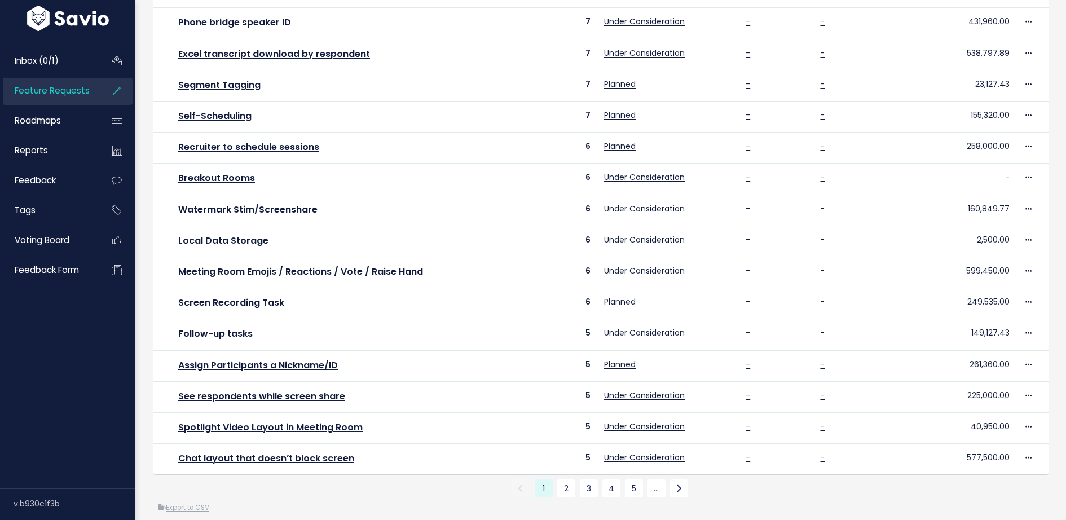
scroll to position [313, 0]
click at [564, 479] on link "2" at bounding box center [566, 488] width 18 height 18
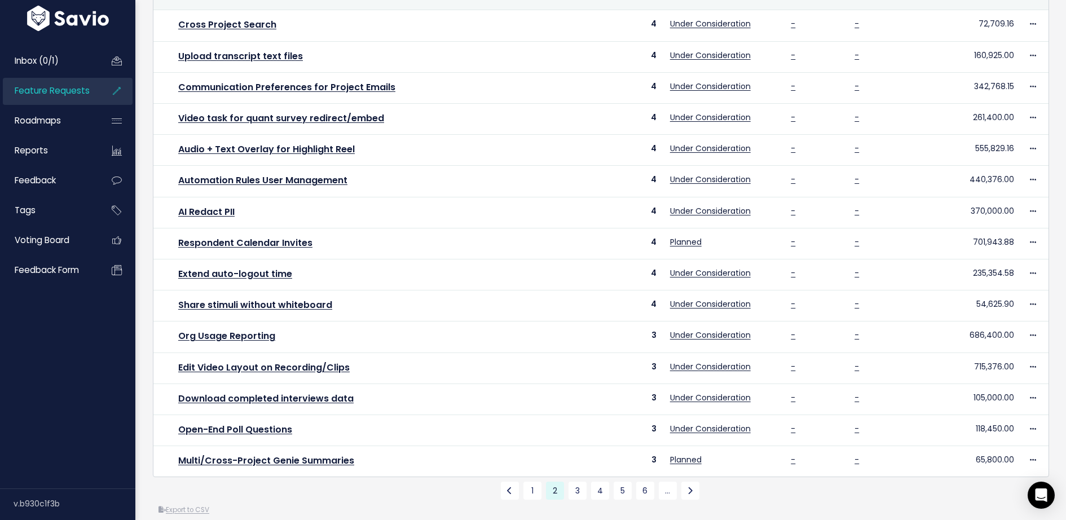
scroll to position [313, 0]
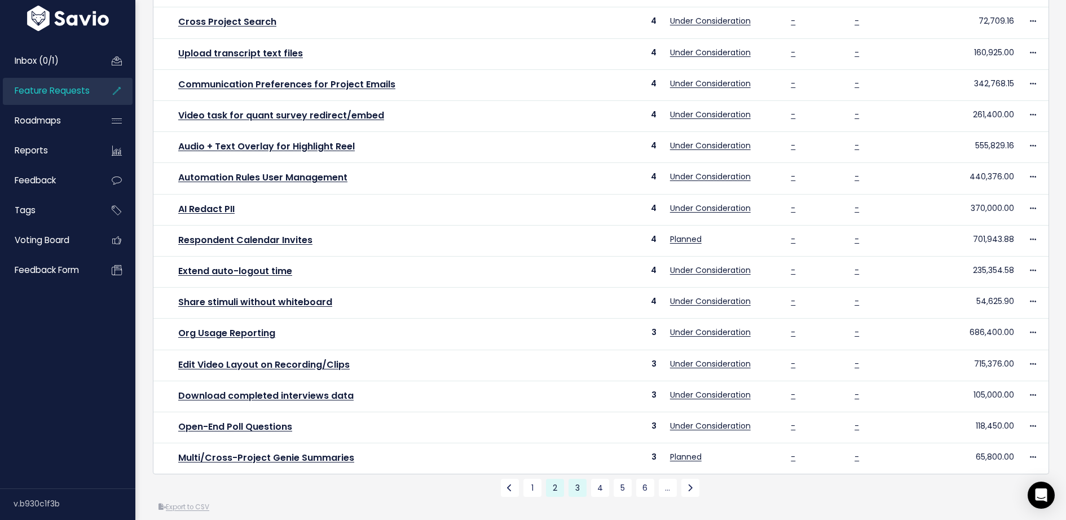
click at [578, 479] on link "3" at bounding box center [577, 488] width 18 height 18
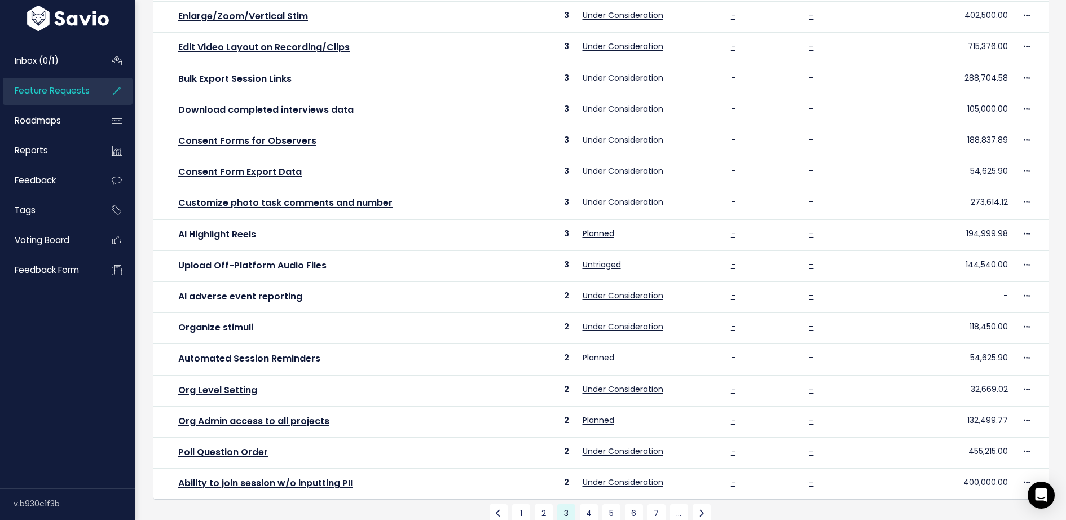
scroll to position [292, 0]
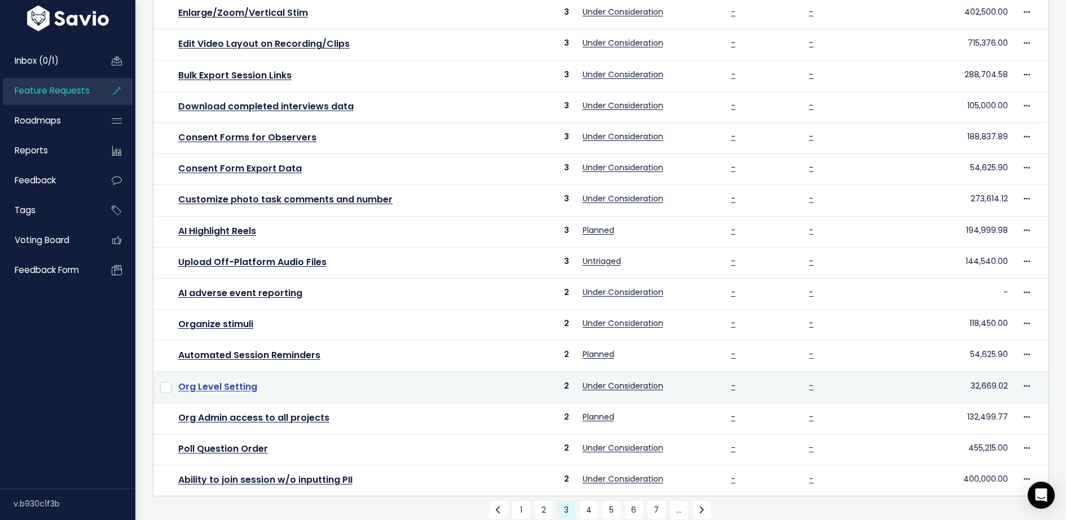
click at [242, 380] on link "Org Level Setting" at bounding box center [217, 386] width 79 height 13
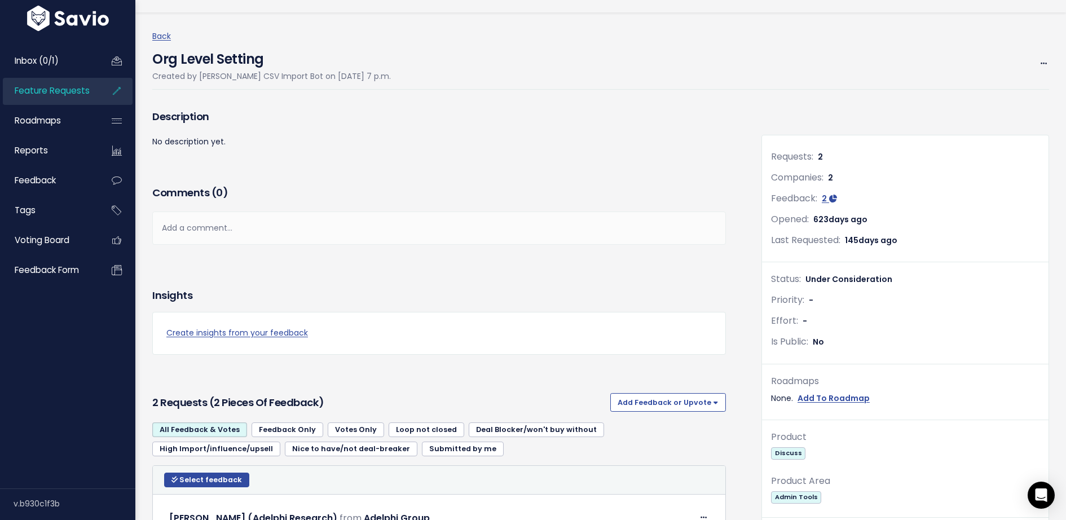
scroll to position [15, 0]
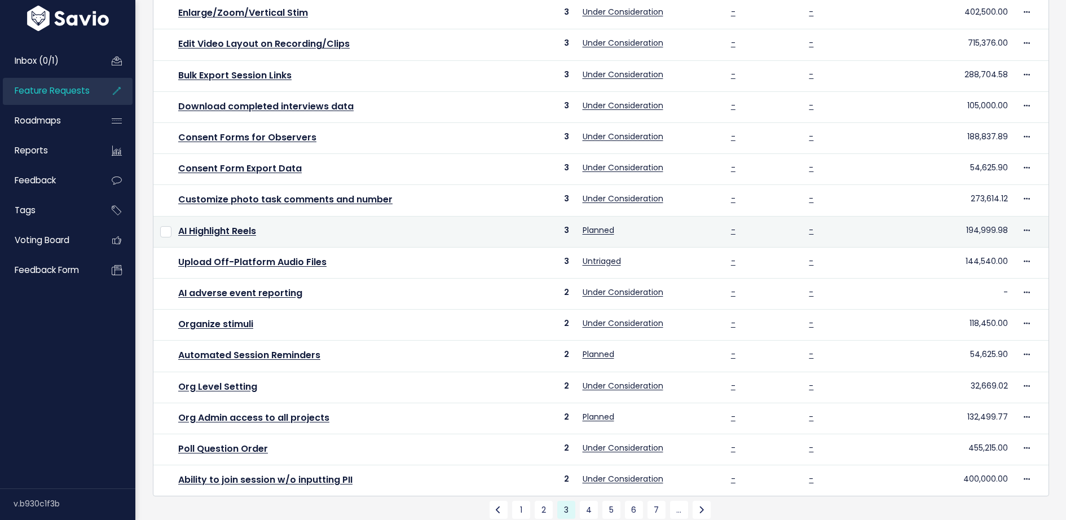
scroll to position [313, 0]
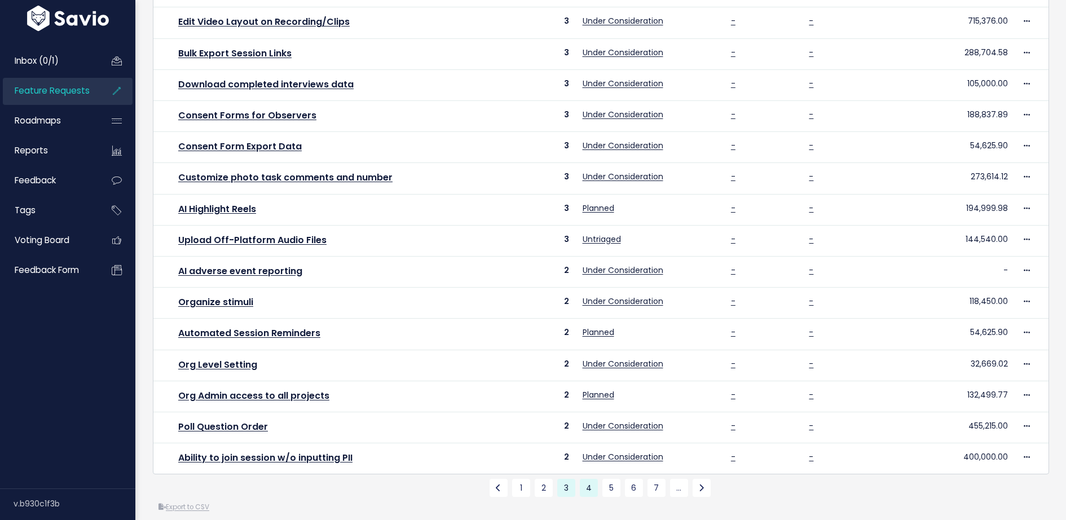
click at [589, 479] on link "4" at bounding box center [589, 488] width 18 height 18
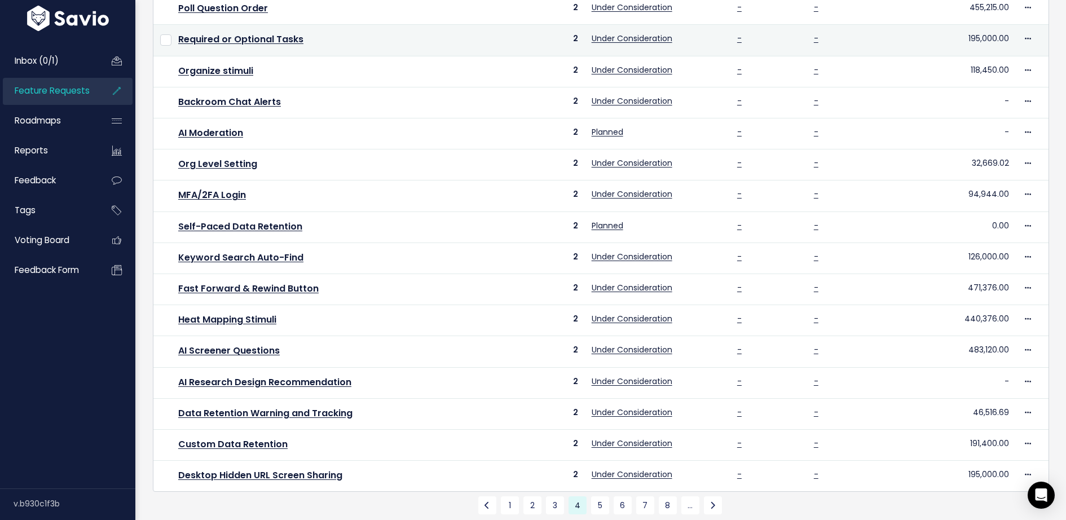
scroll to position [313, 0]
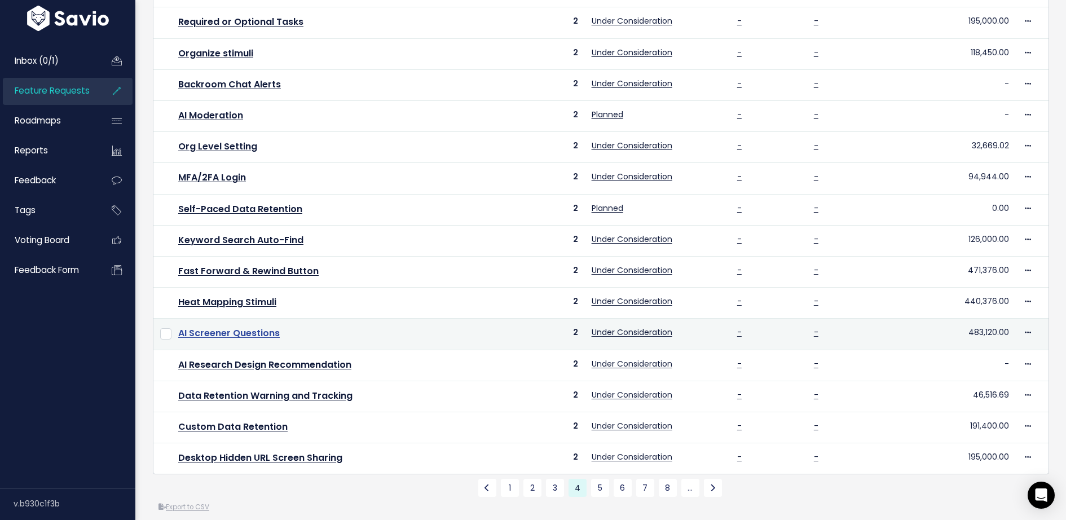
click at [253, 326] on link "AI Screener Questions" at bounding box center [228, 332] width 101 height 13
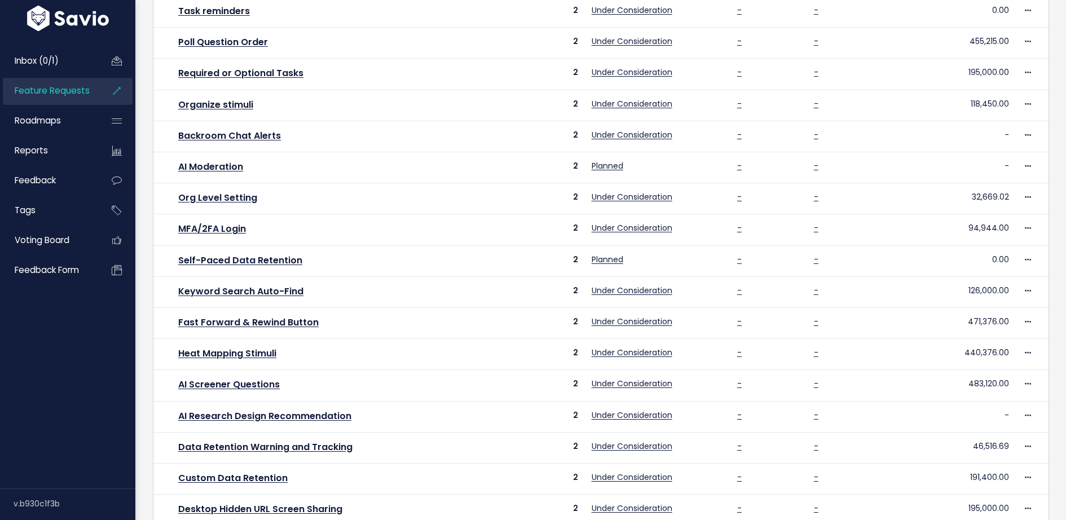
scroll to position [313, 0]
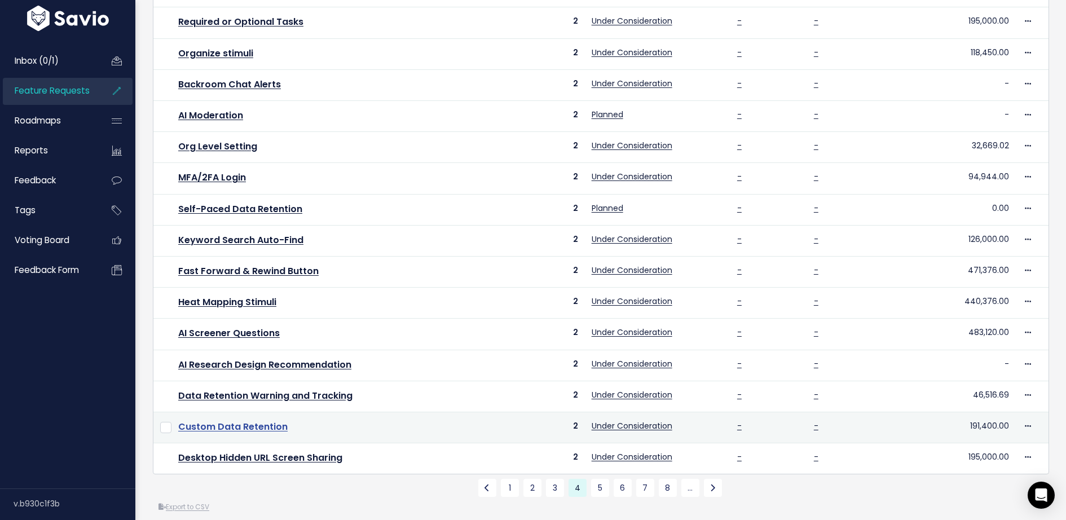
click at [264, 420] on link "Custom Data Retention" at bounding box center [232, 426] width 109 height 13
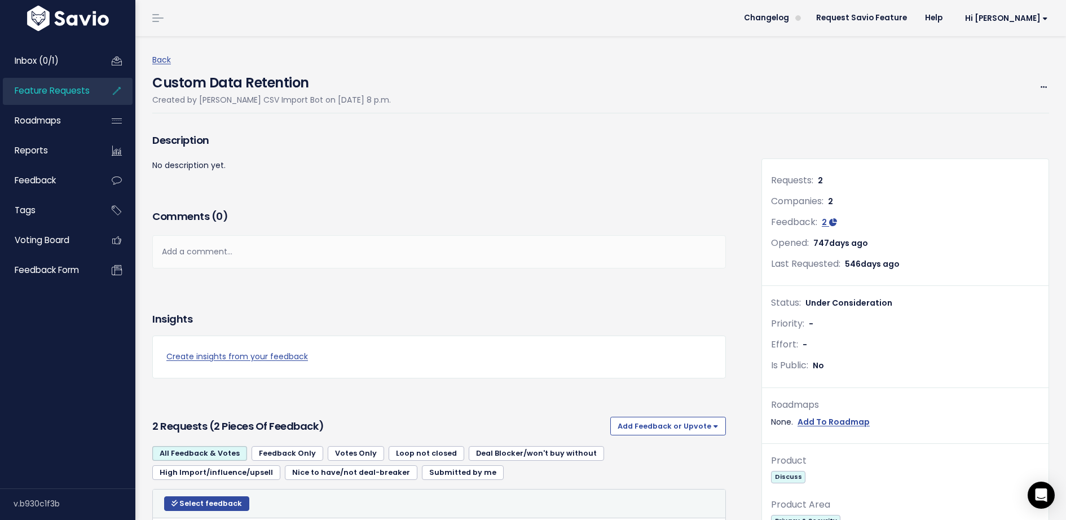
click at [1037, 92] on div "Edit Merge Add to Roadmap [GEOGRAPHIC_DATA]" at bounding box center [1039, 87] width 20 height 14
click at [1044, 84] on icon at bounding box center [1043, 87] width 6 height 7
click at [997, 120] on link "Edit" at bounding box center [1005, 119] width 83 height 22
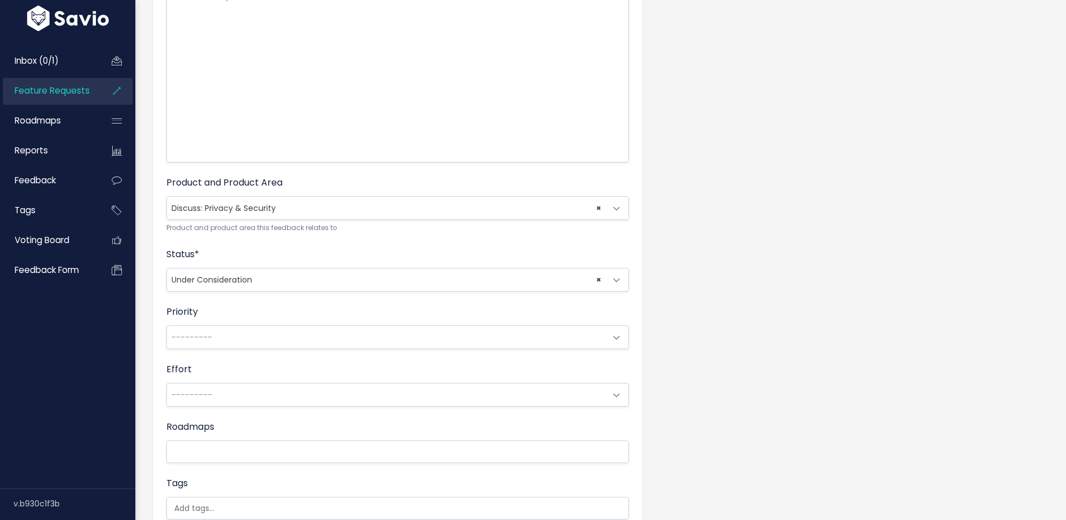
scroll to position [257, 0]
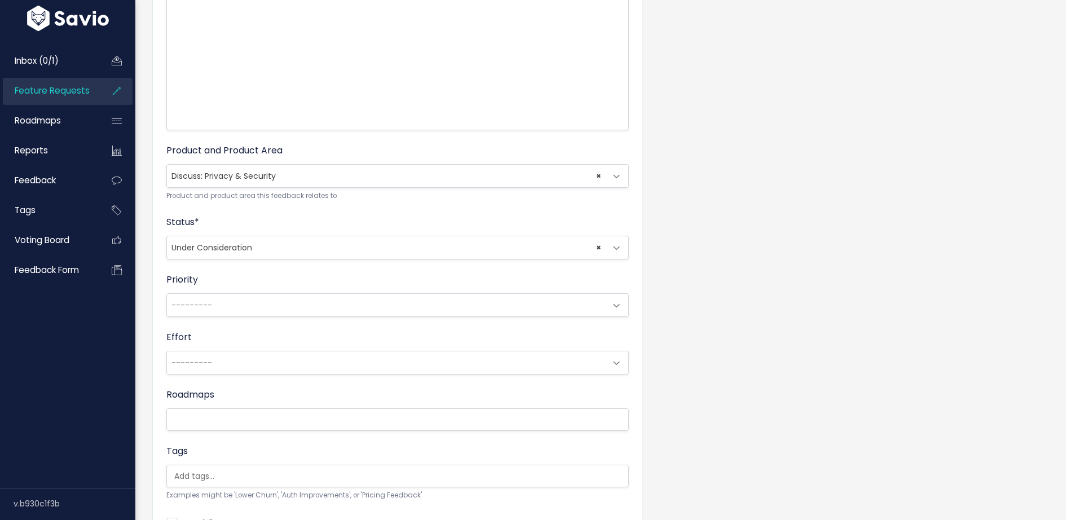
click at [279, 245] on span "× Under Consideration" at bounding box center [386, 247] width 439 height 23
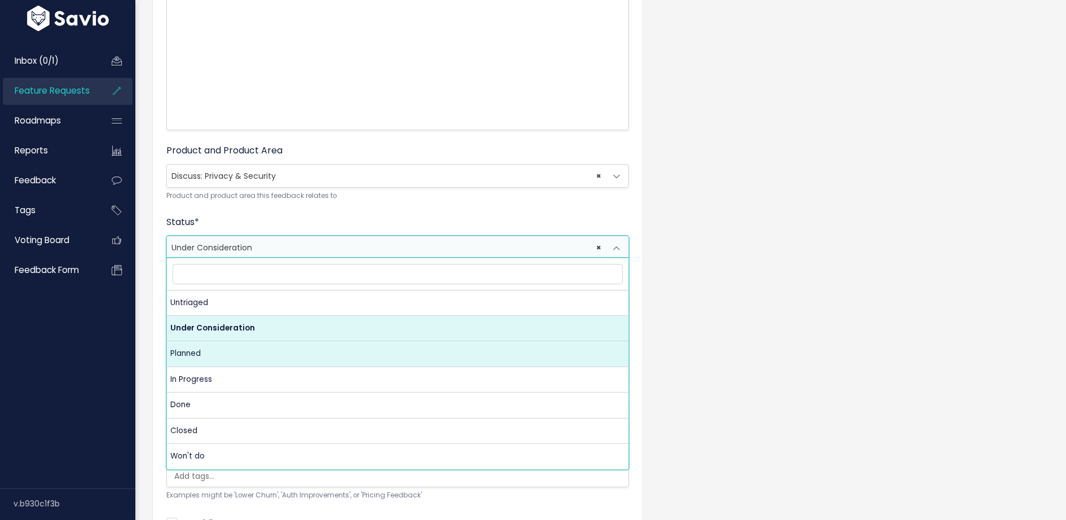
select select "PLANNED"
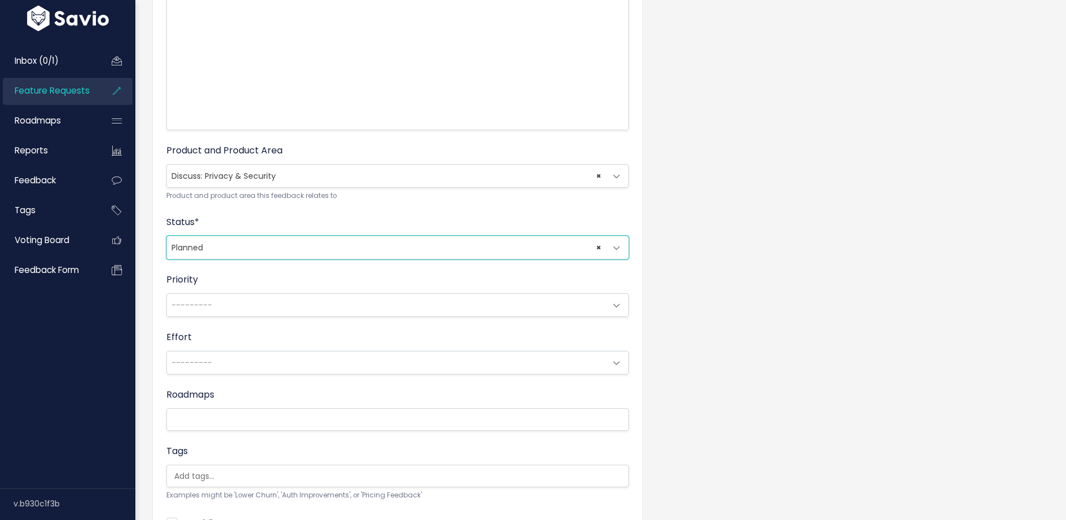
scroll to position [370, 0]
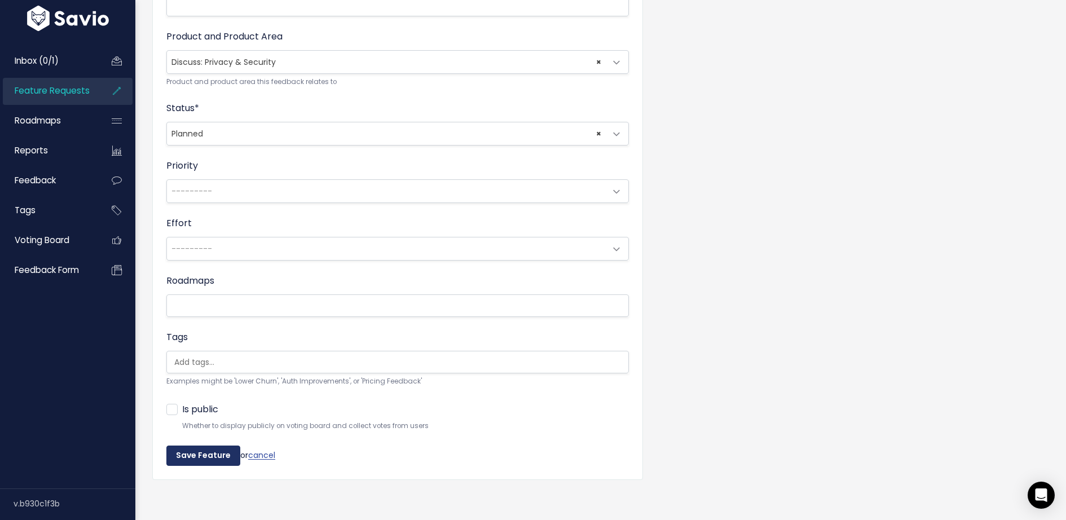
click at [194, 452] on input "Save Feature" at bounding box center [203, 455] width 74 height 20
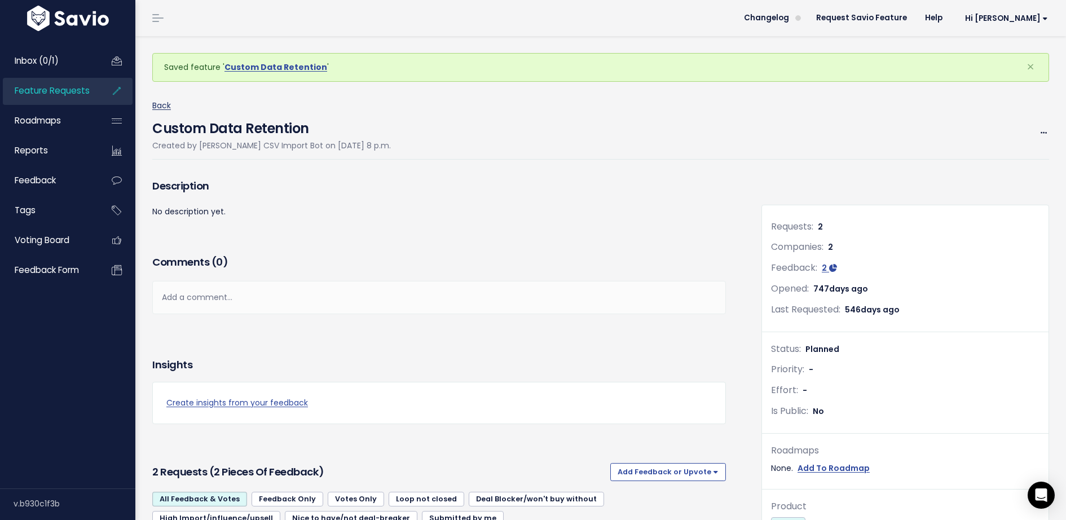
click at [161, 109] on link "Back" at bounding box center [161, 105] width 19 height 11
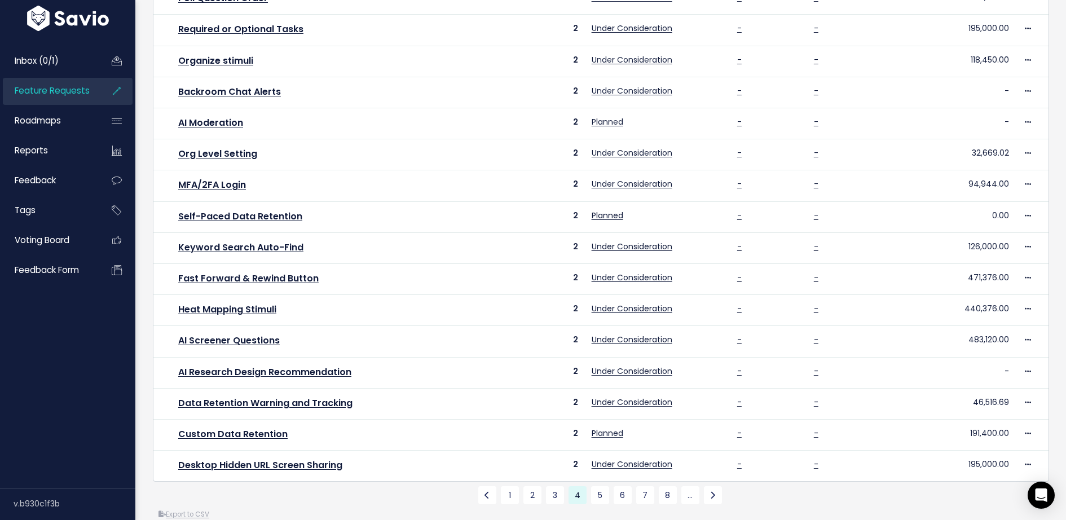
scroll to position [313, 0]
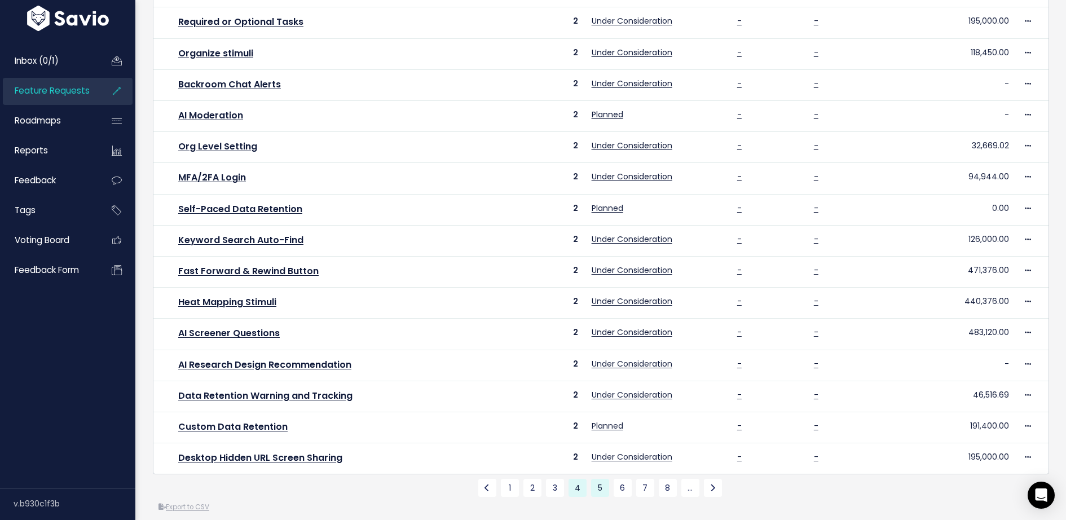
click at [600, 479] on link "5" at bounding box center [600, 488] width 18 height 18
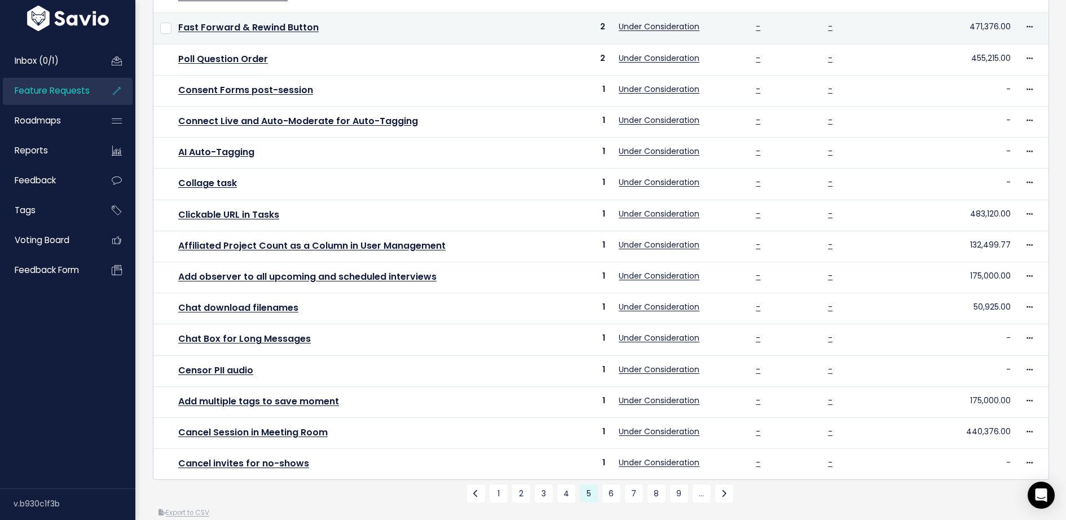
scroll to position [313, 0]
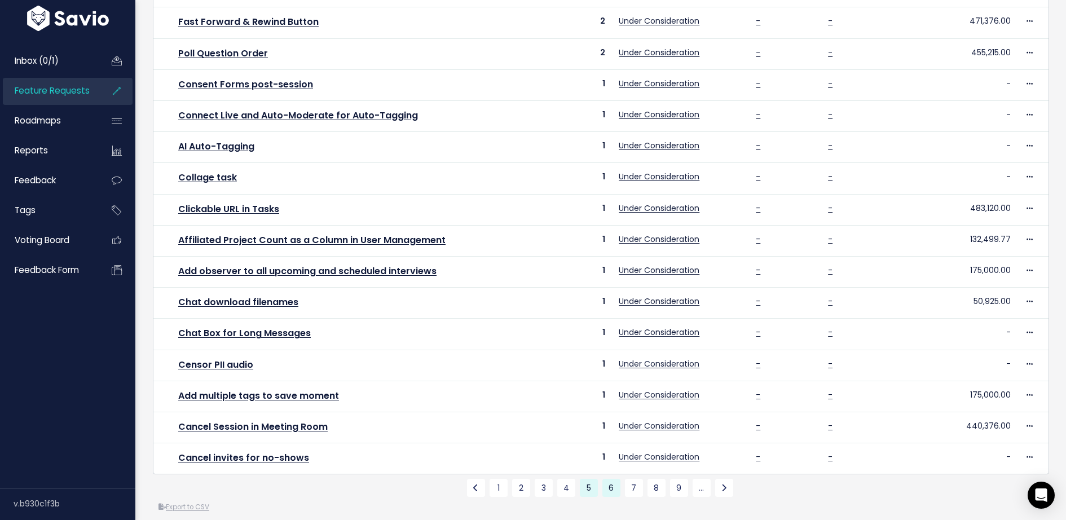
click at [615, 479] on link "6" at bounding box center [611, 488] width 18 height 18
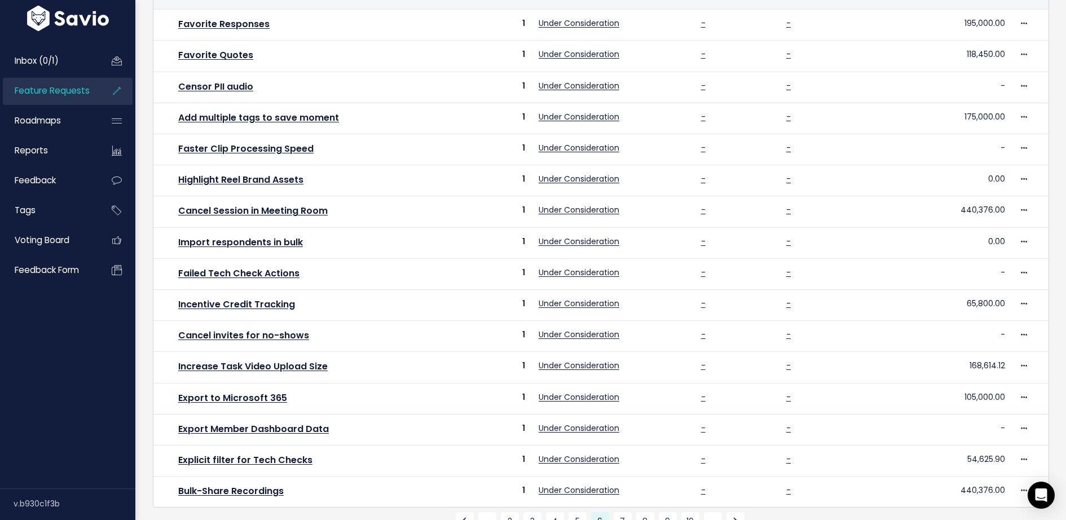
scroll to position [283, 0]
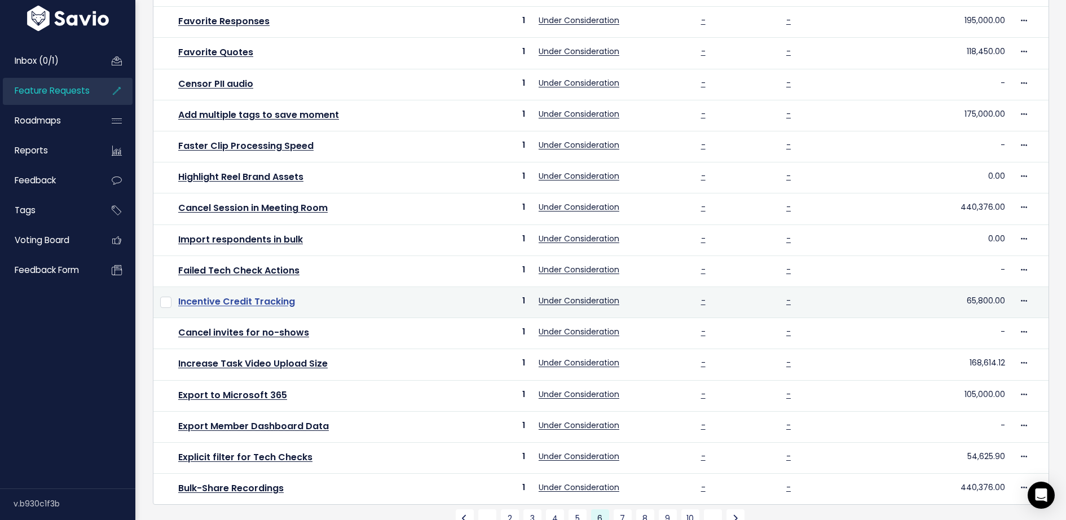
click at [267, 296] on link "Incentive Credit Tracking" at bounding box center [236, 301] width 117 height 13
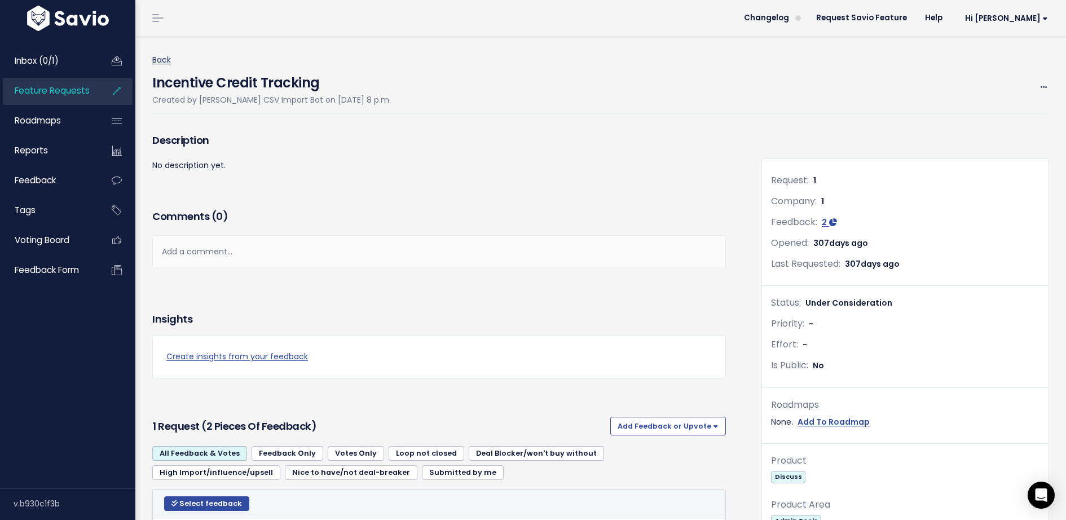
click at [161, 57] on link "Back" at bounding box center [161, 59] width 19 height 11
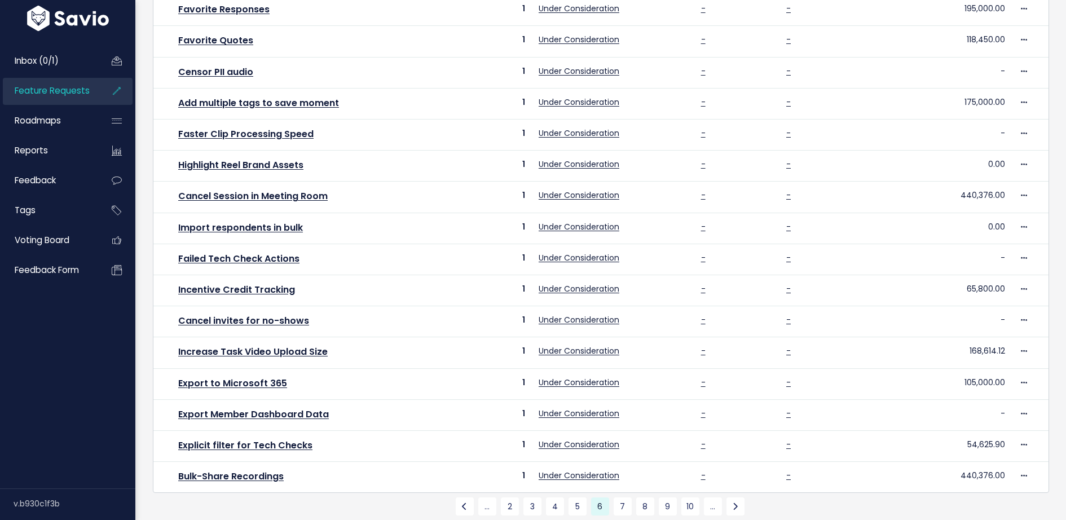
scroll to position [313, 0]
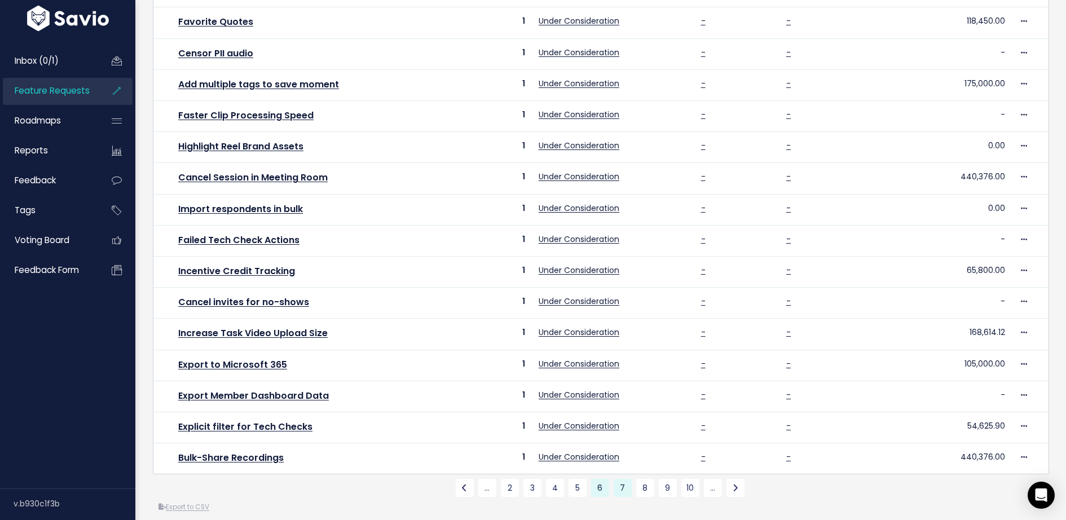
click at [617, 479] on link "7" at bounding box center [622, 488] width 18 height 18
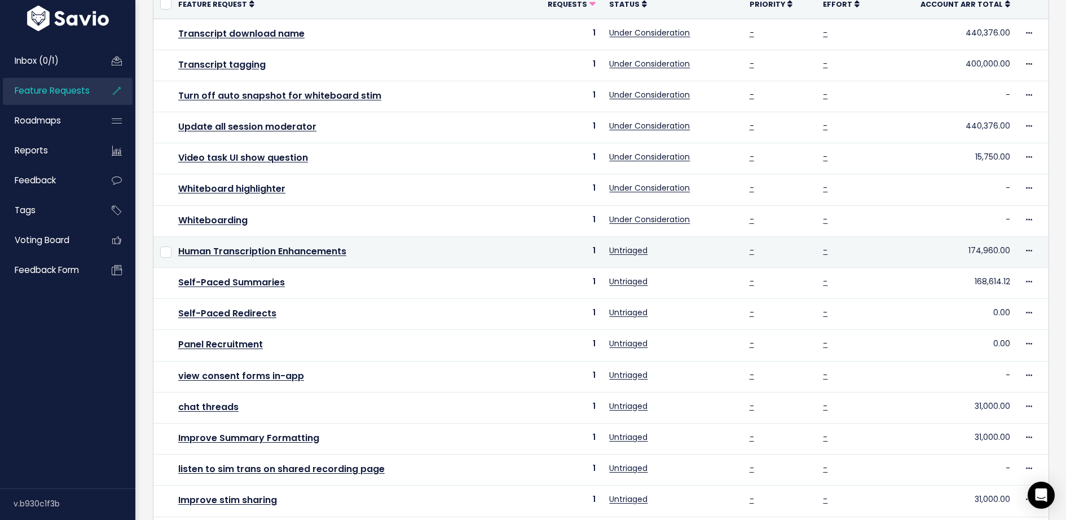
scroll to position [171, 0]
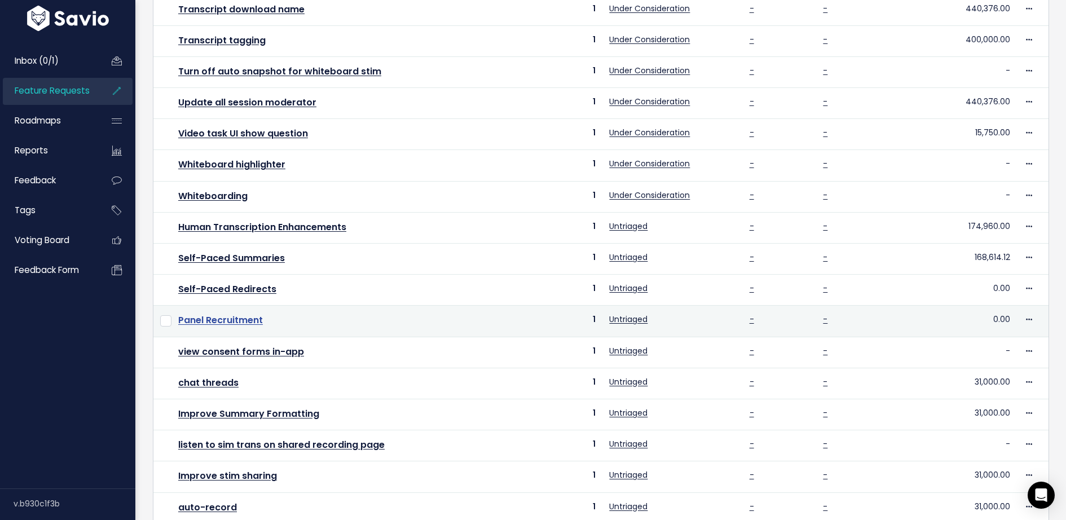
click at [247, 313] on link "Panel Recruitment" at bounding box center [220, 319] width 85 height 13
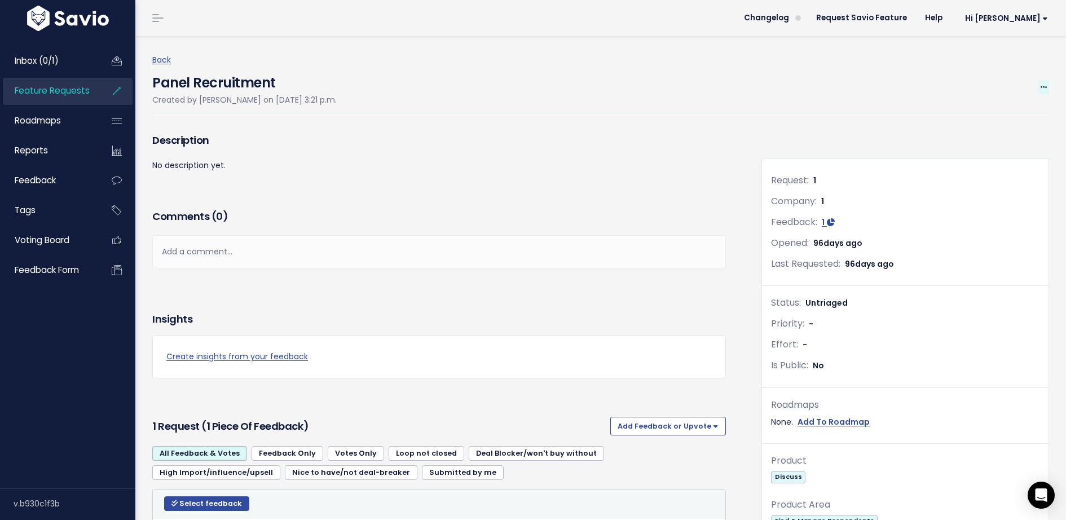
click at [1040, 87] on icon at bounding box center [1043, 87] width 6 height 7
click at [1005, 114] on link "Edit" at bounding box center [1005, 119] width 83 height 22
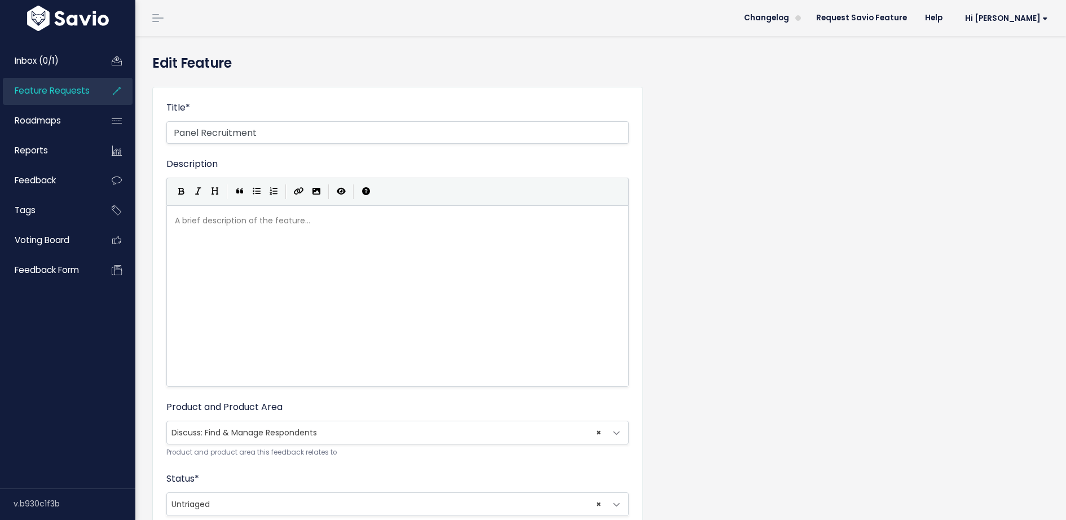
scroll to position [144, 0]
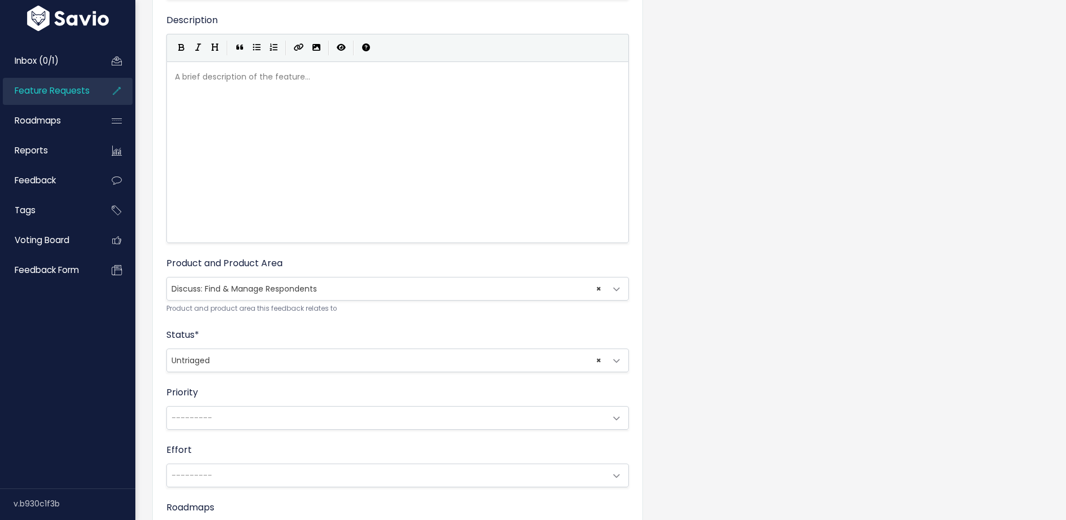
click at [333, 349] on span "× Untriaged" at bounding box center [386, 360] width 439 height 23
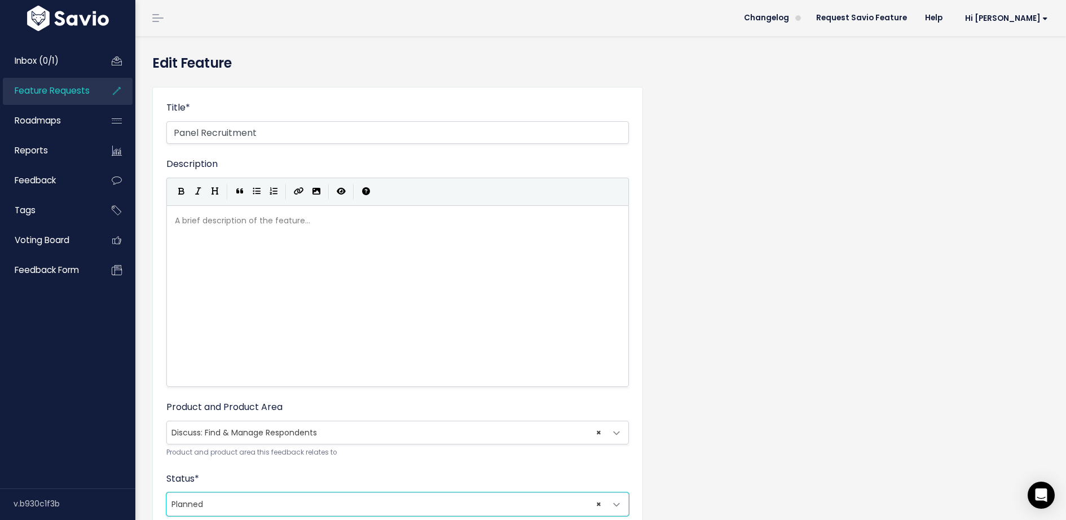
scroll to position [370, 0]
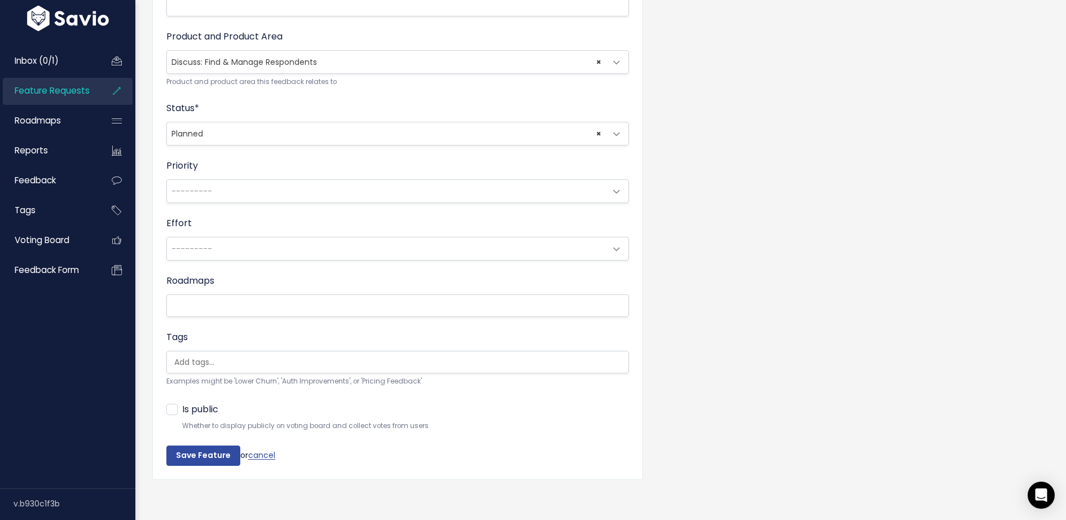
click at [284, 132] on span "× Planned" at bounding box center [386, 133] width 439 height 23
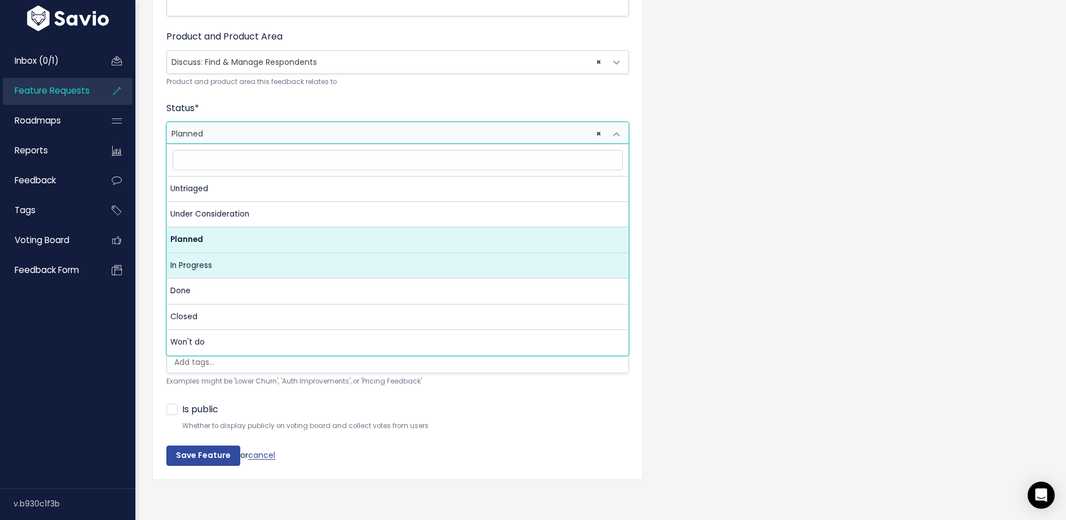
select select "IN_PROGRESS"
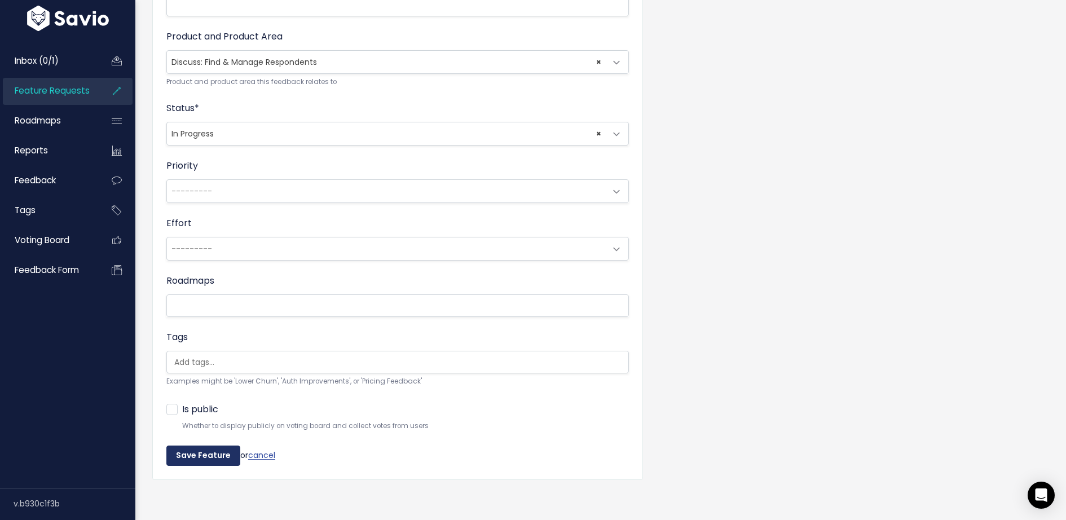
click at [205, 451] on input "Save Feature" at bounding box center [203, 455] width 74 height 20
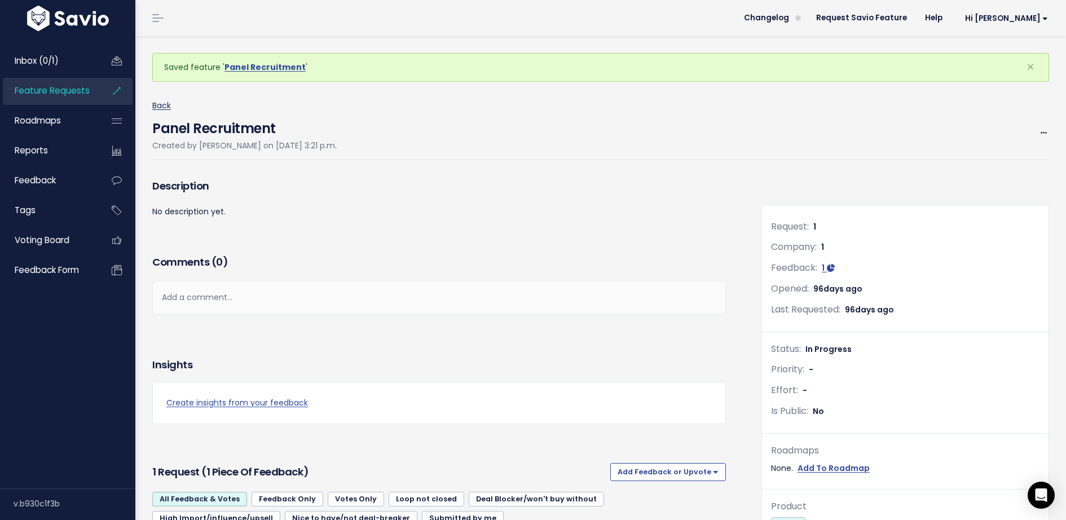
click at [162, 104] on link "Back" at bounding box center [161, 105] width 19 height 11
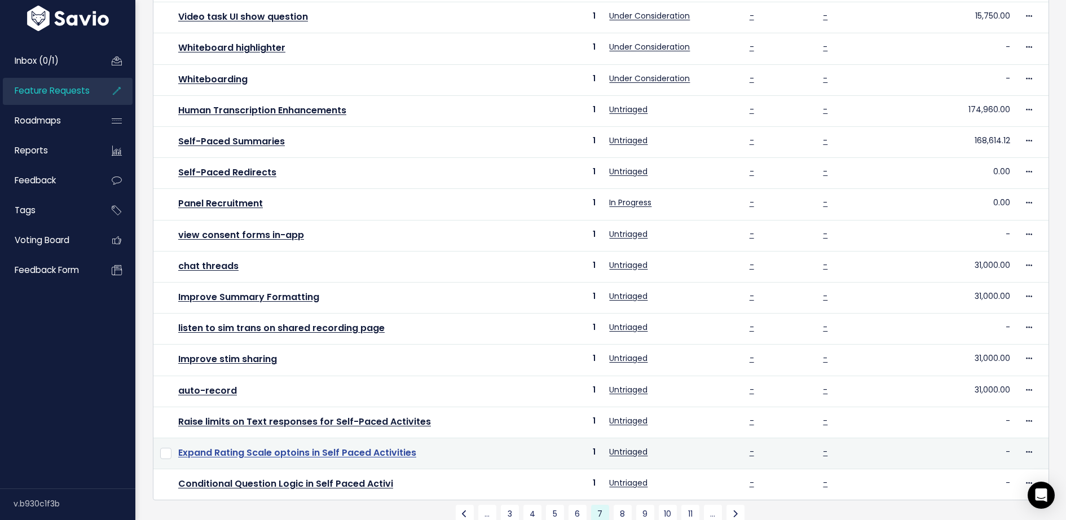
scroll to position [313, 0]
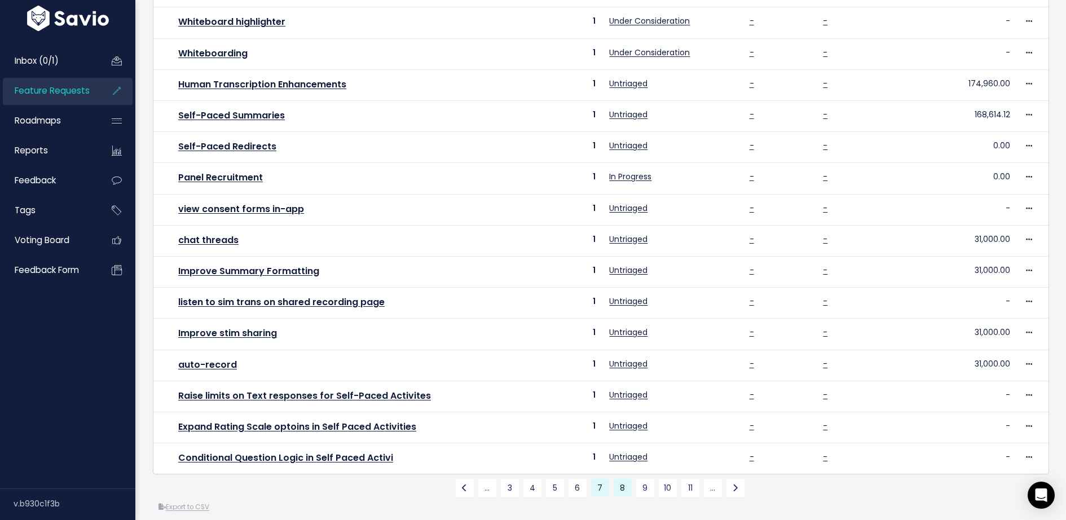
click at [627, 479] on link "8" at bounding box center [622, 488] width 18 height 18
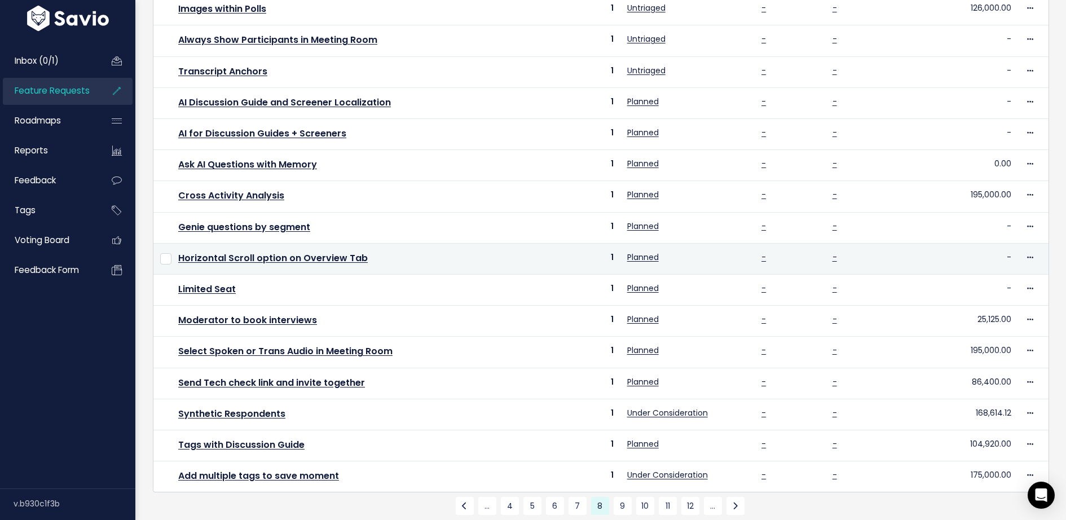
scroll to position [313, 0]
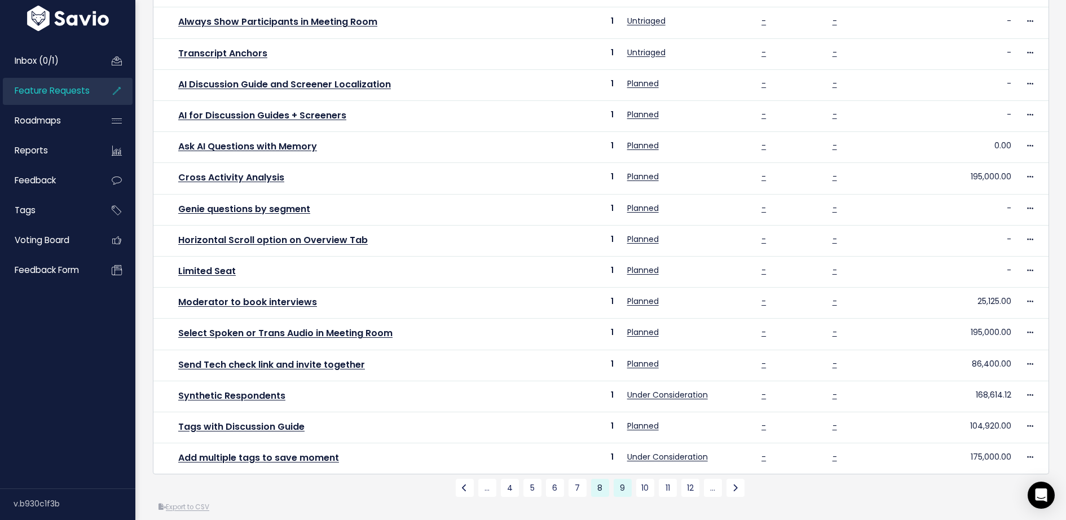
click at [620, 479] on link "9" at bounding box center [622, 488] width 18 height 18
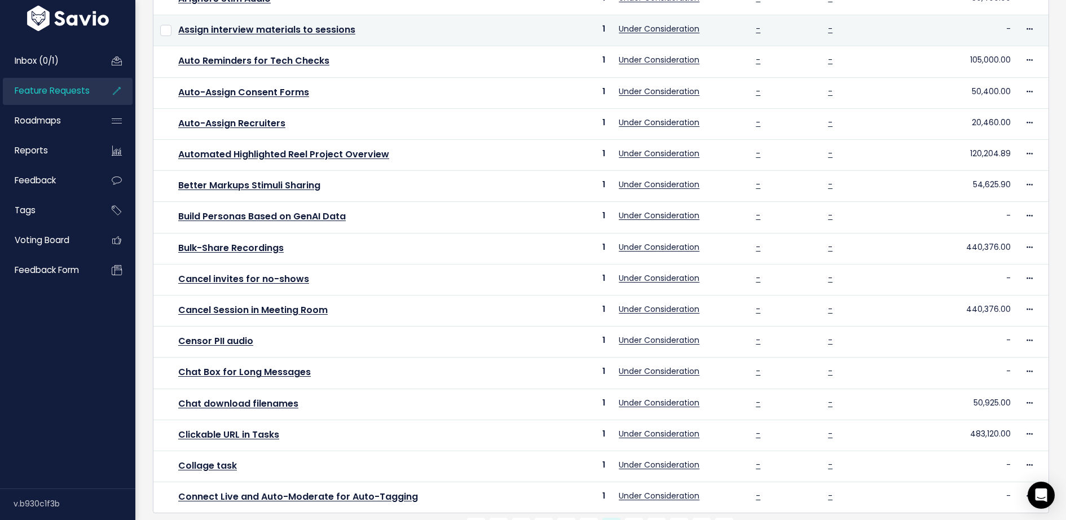
scroll to position [313, 0]
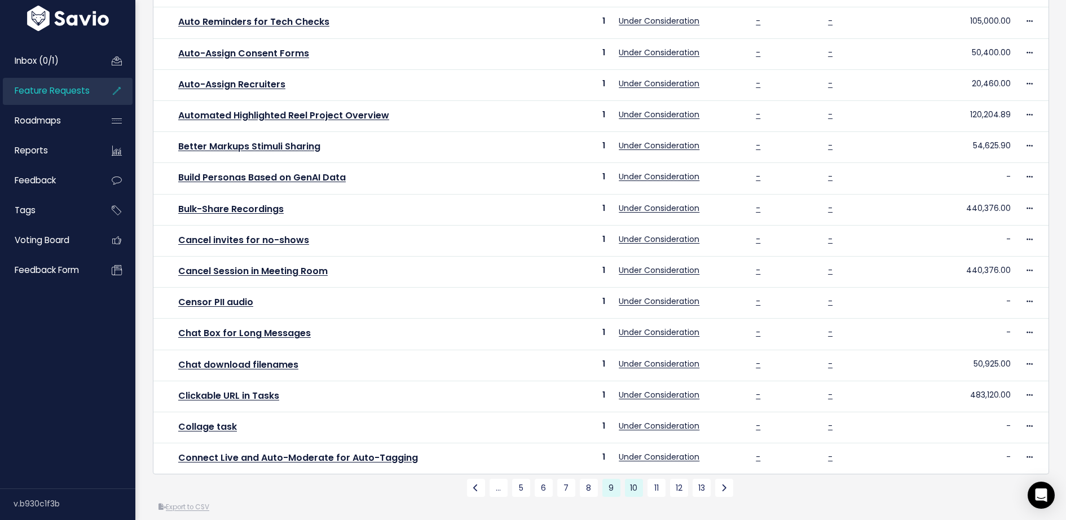
click at [633, 479] on link "10" at bounding box center [634, 488] width 18 height 18
